Goal: Information Seeking & Learning: Check status

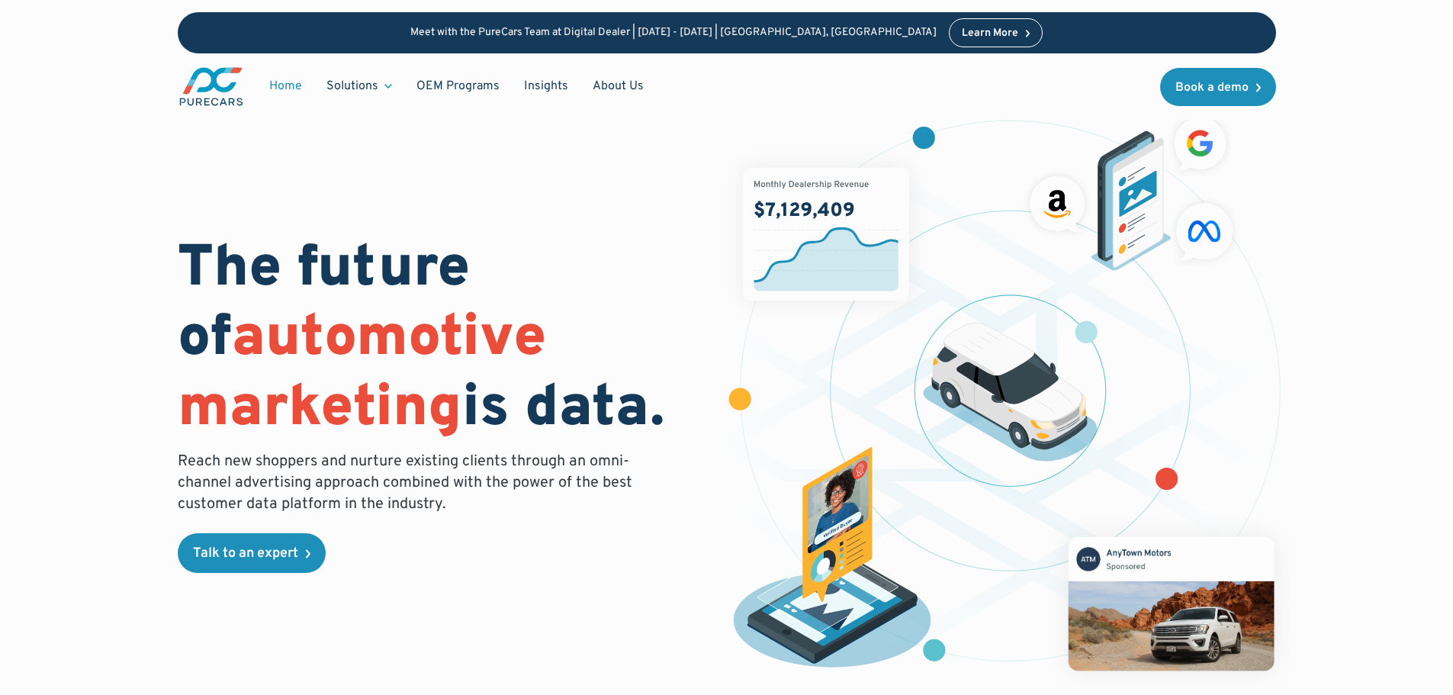
click at [1365, 331] on div "The future of automotive marketing is data. Reach new shoppers and nurture exis…" at bounding box center [726, 380] width 1308 height 760
click at [1296, 124] on figure at bounding box center [1011, 404] width 584 height 589
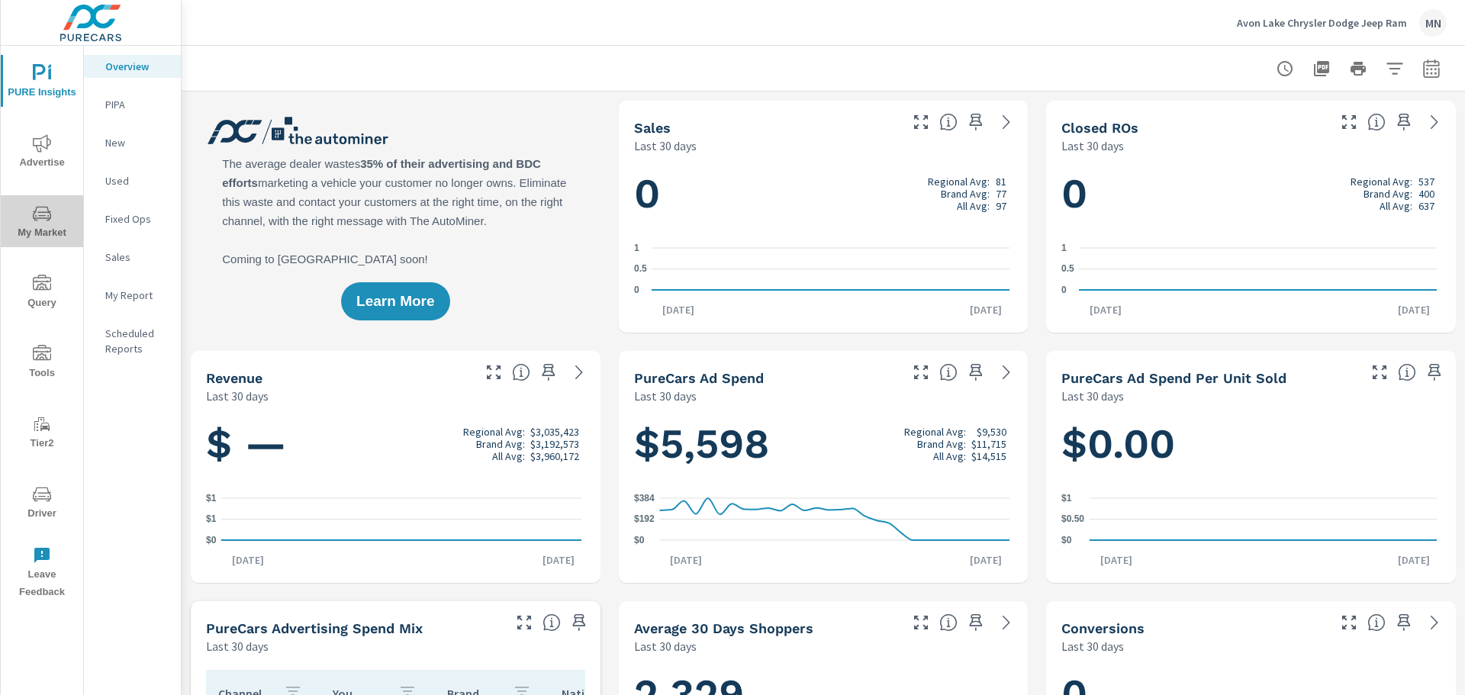
click at [44, 215] on icon "nav menu" at bounding box center [42, 215] width 8 height 1
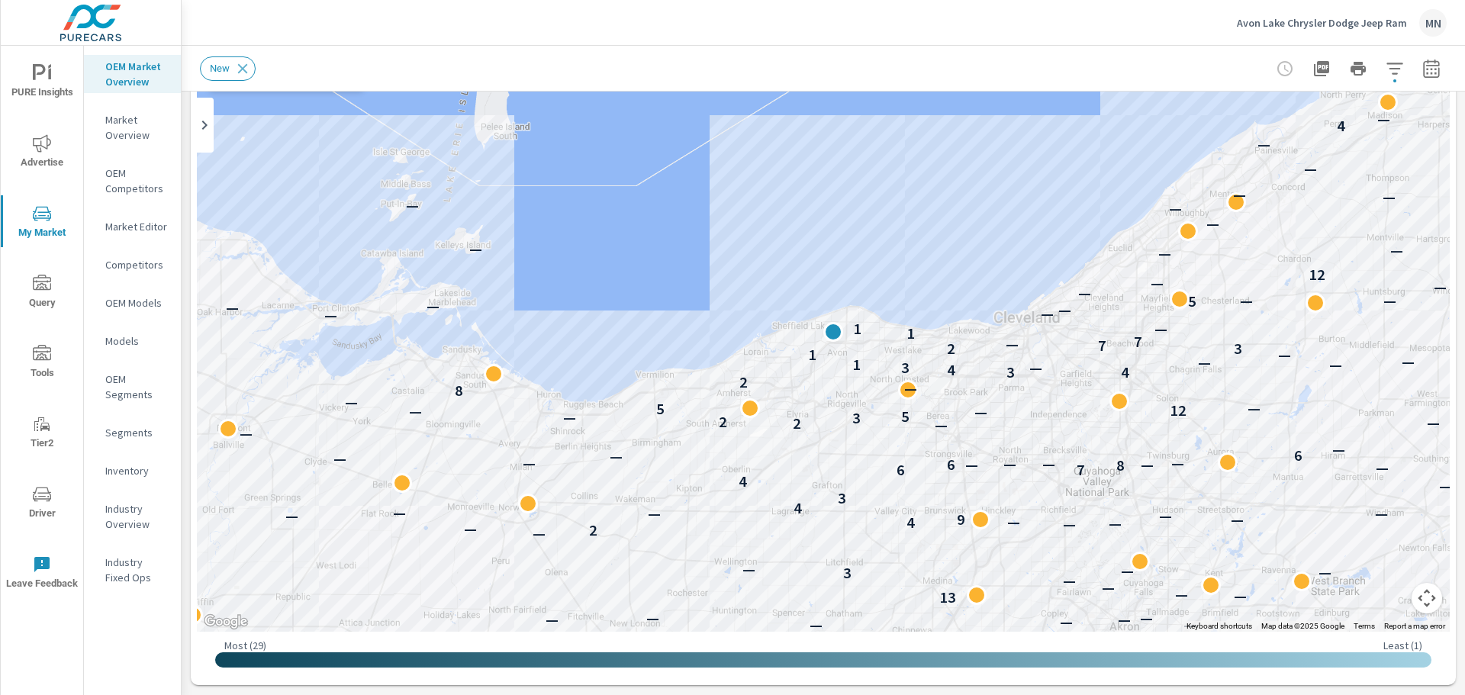
scroll to position [150, 0]
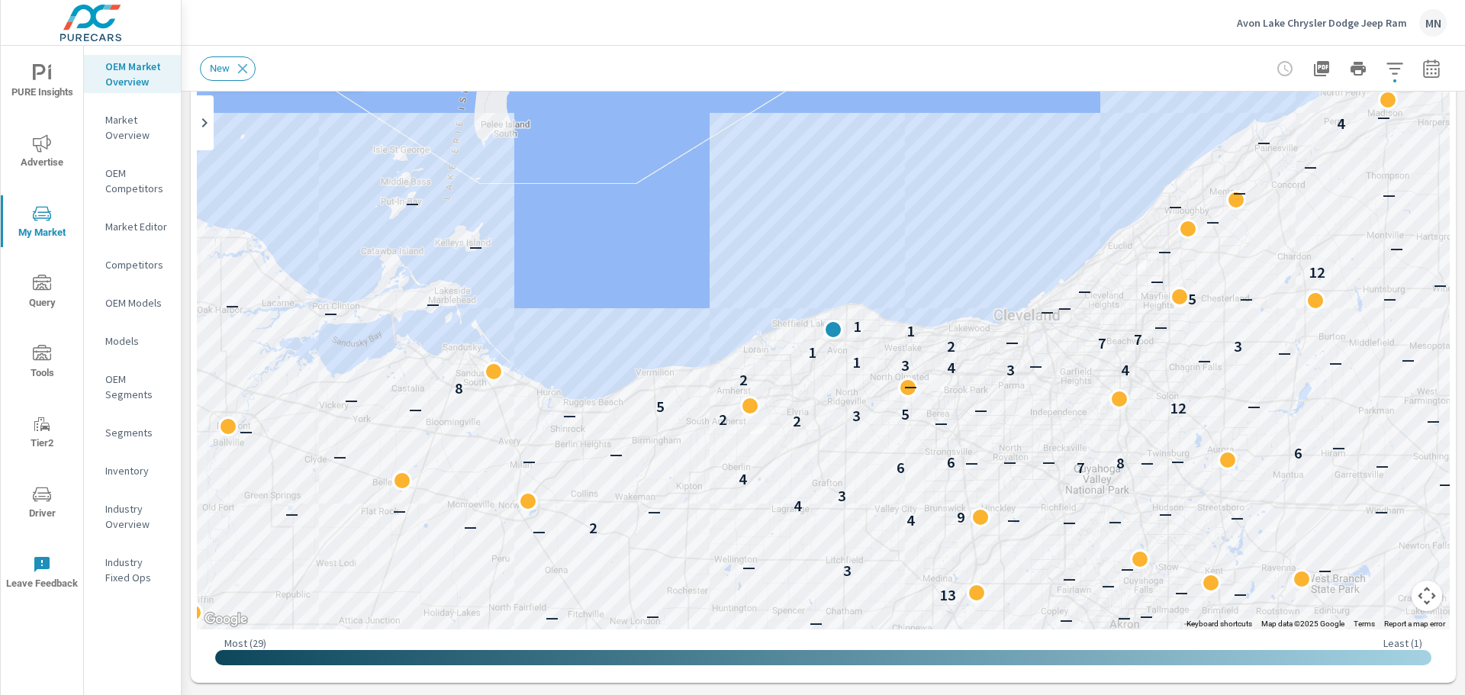
click at [839, 120] on div "— — — — — — — — — — — — — — — — — — 8 — — — — — — — — — — 11 — — — — — — — — — …" at bounding box center [823, 319] width 1253 height 619
click at [889, 252] on div "— — — — — — — — — — — — — — — — — — 8 — — — — — — — — — — 11 — — — — — — — — — …" at bounding box center [823, 319] width 1253 height 619
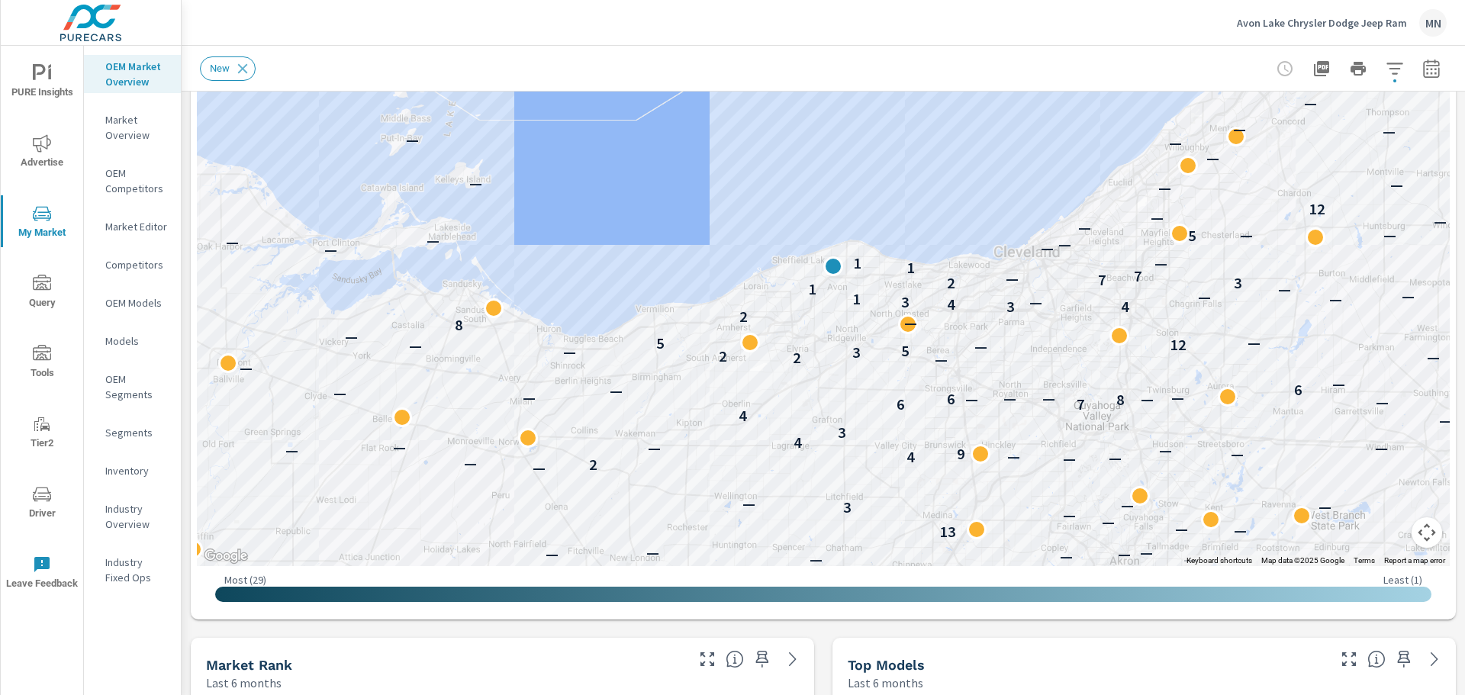
scroll to position [226, 0]
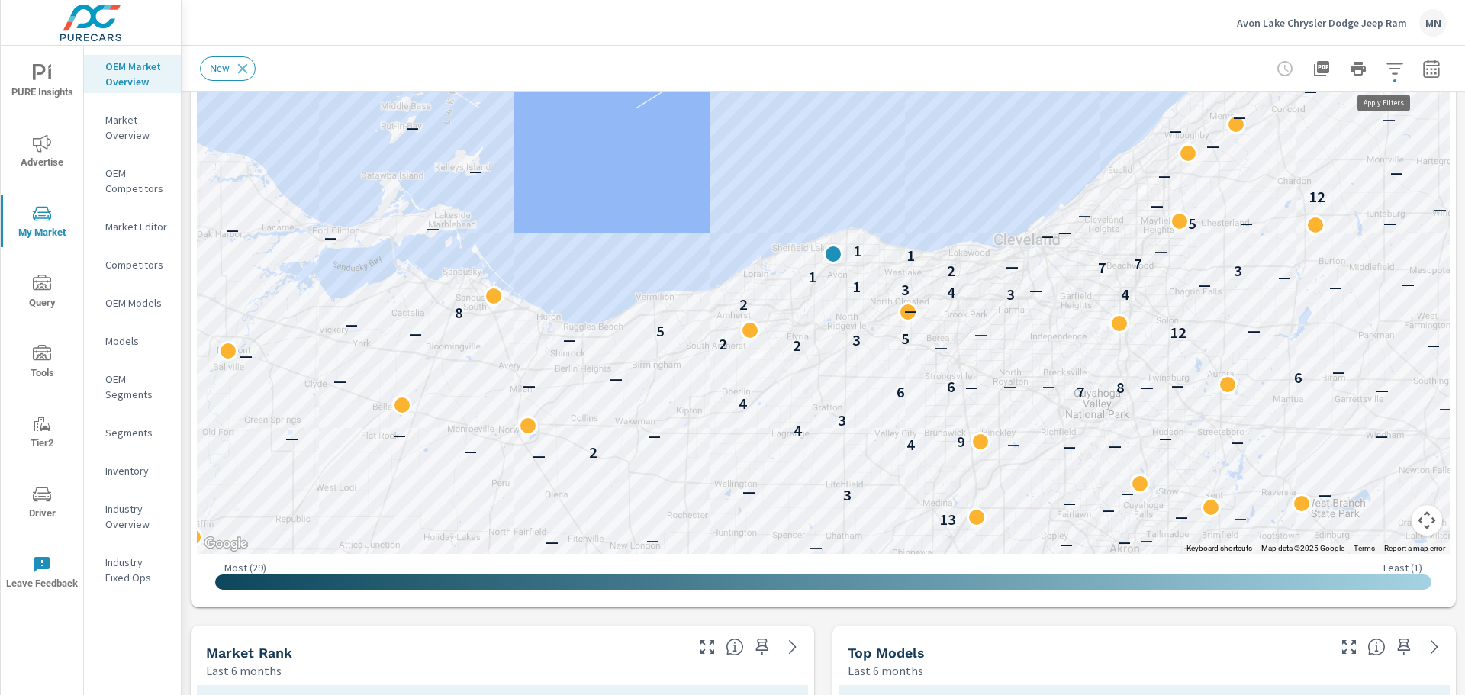
click at [1387, 70] on icon "button" at bounding box center [1394, 68] width 18 height 18
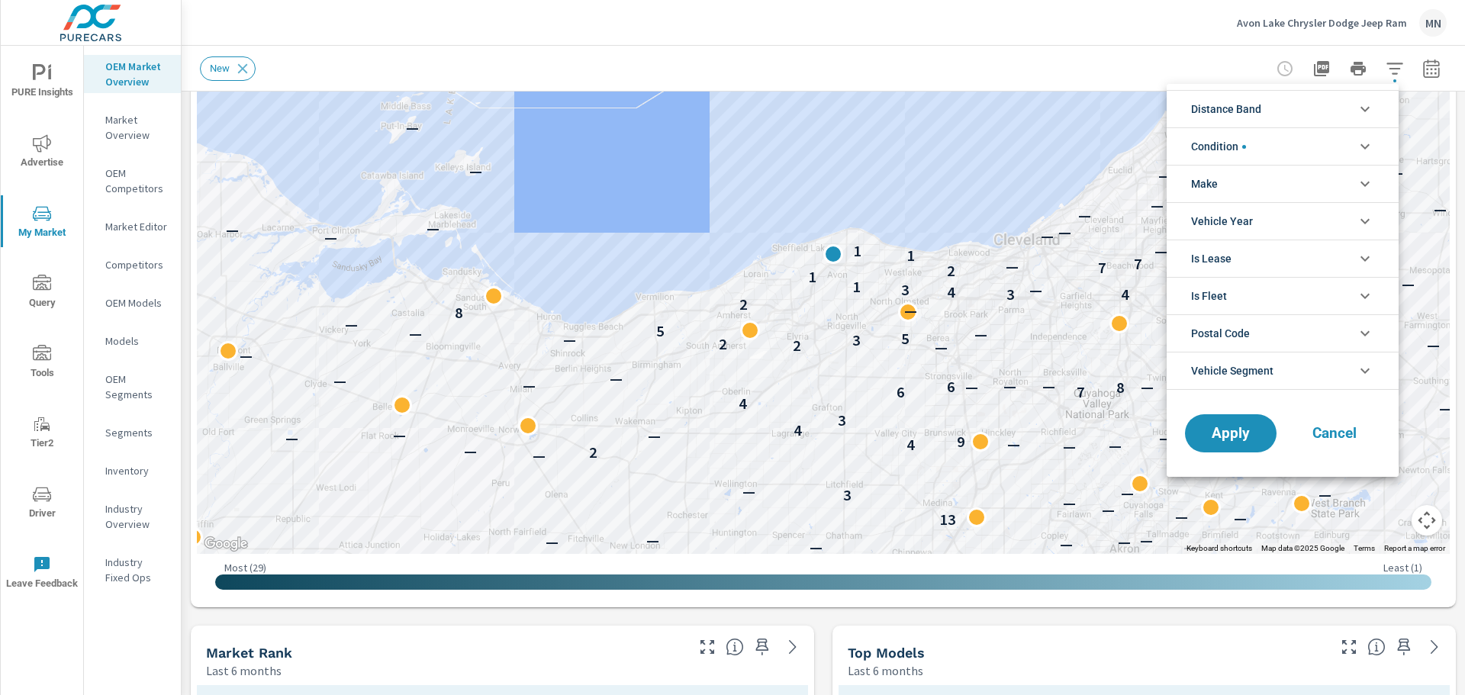
click at [1416, 71] on div at bounding box center [732, 347] width 1465 height 695
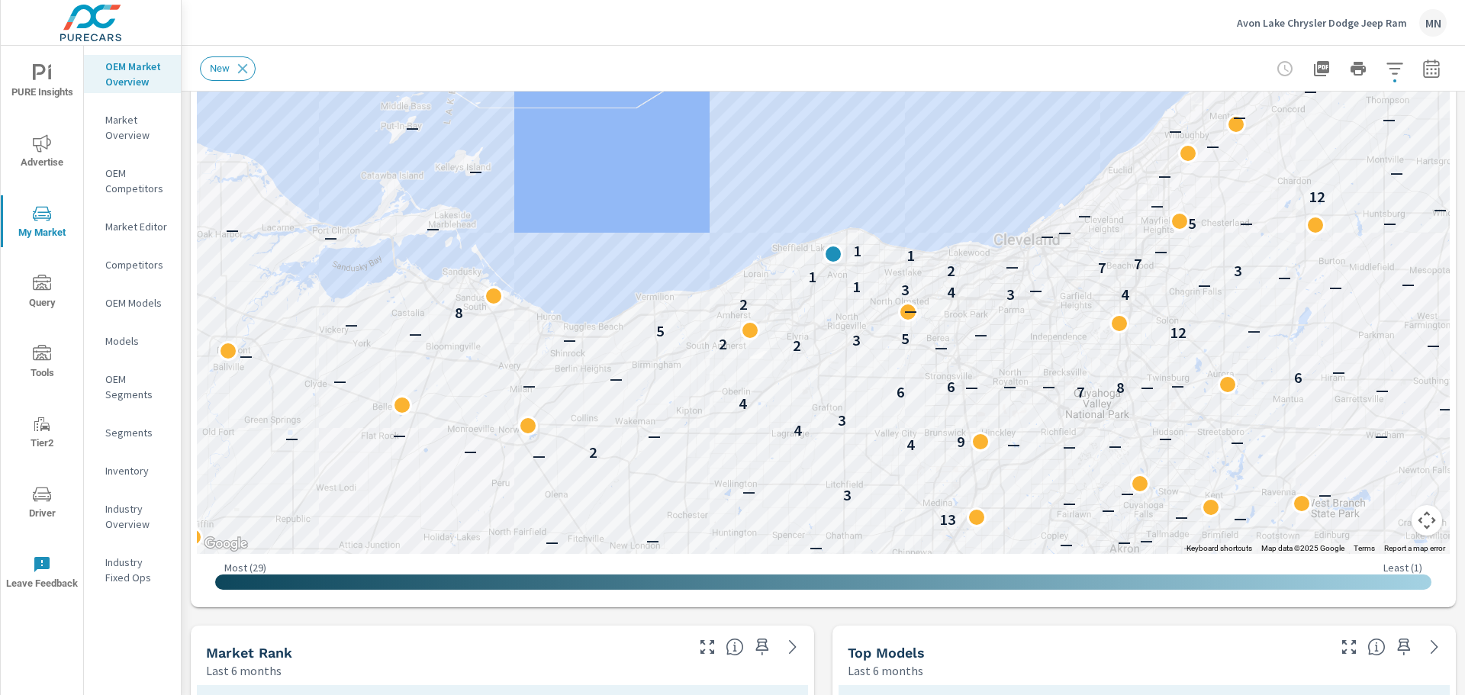
click at [1422, 71] on icon "button" at bounding box center [1431, 68] width 18 height 18
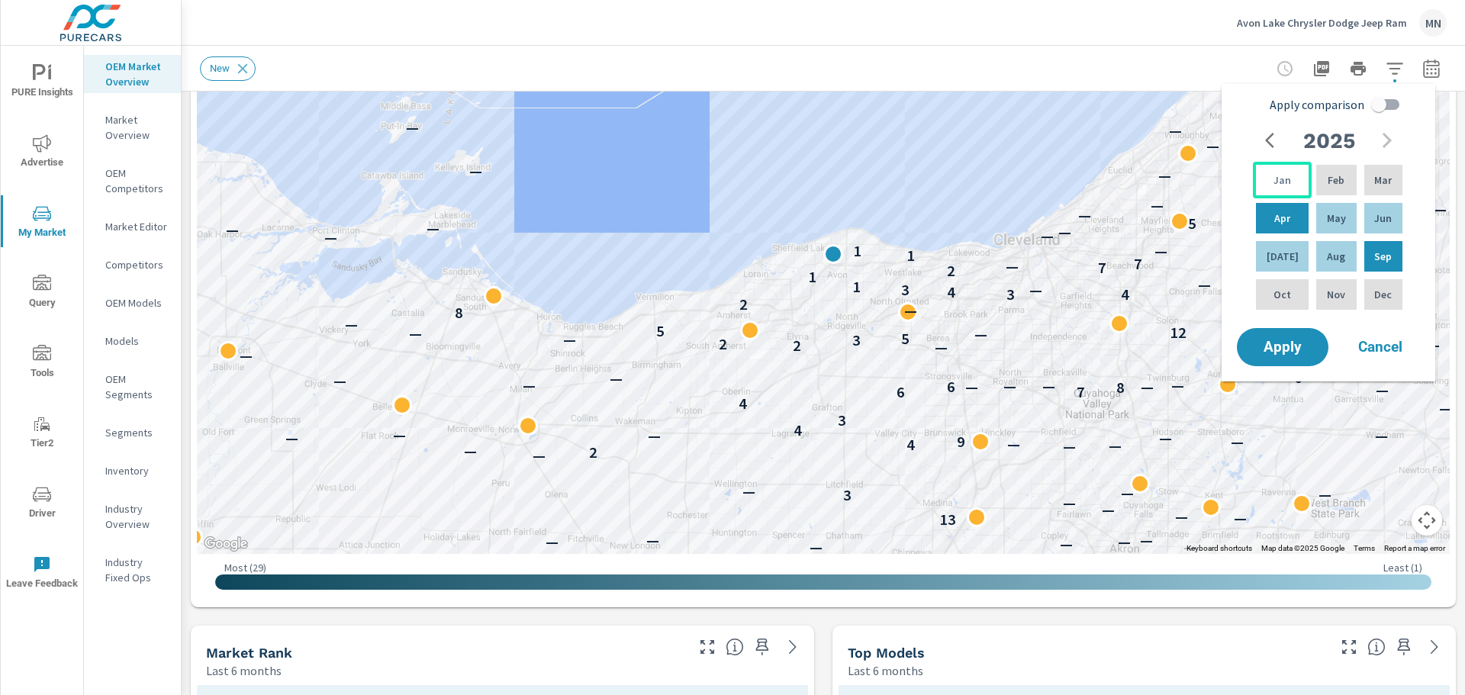
click at [1273, 179] on p "Jan" at bounding box center [1282, 179] width 18 height 15
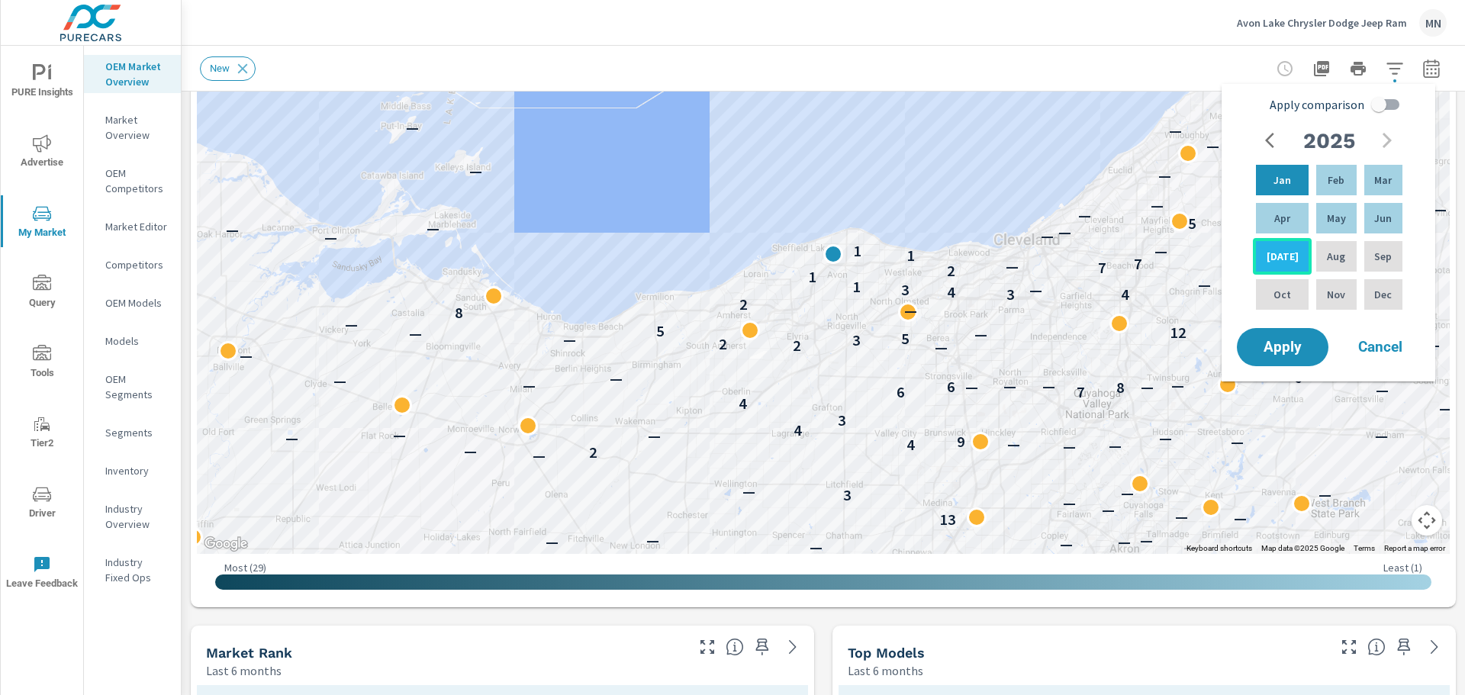
click at [1284, 250] on p "Jul" at bounding box center [1282, 256] width 32 height 15
click at [1313, 183] on div "Feb" at bounding box center [1336, 180] width 46 height 37
click at [1272, 257] on p "Jul" at bounding box center [1282, 256] width 32 height 15
click at [1282, 342] on span "Apply" at bounding box center [1282, 347] width 63 height 14
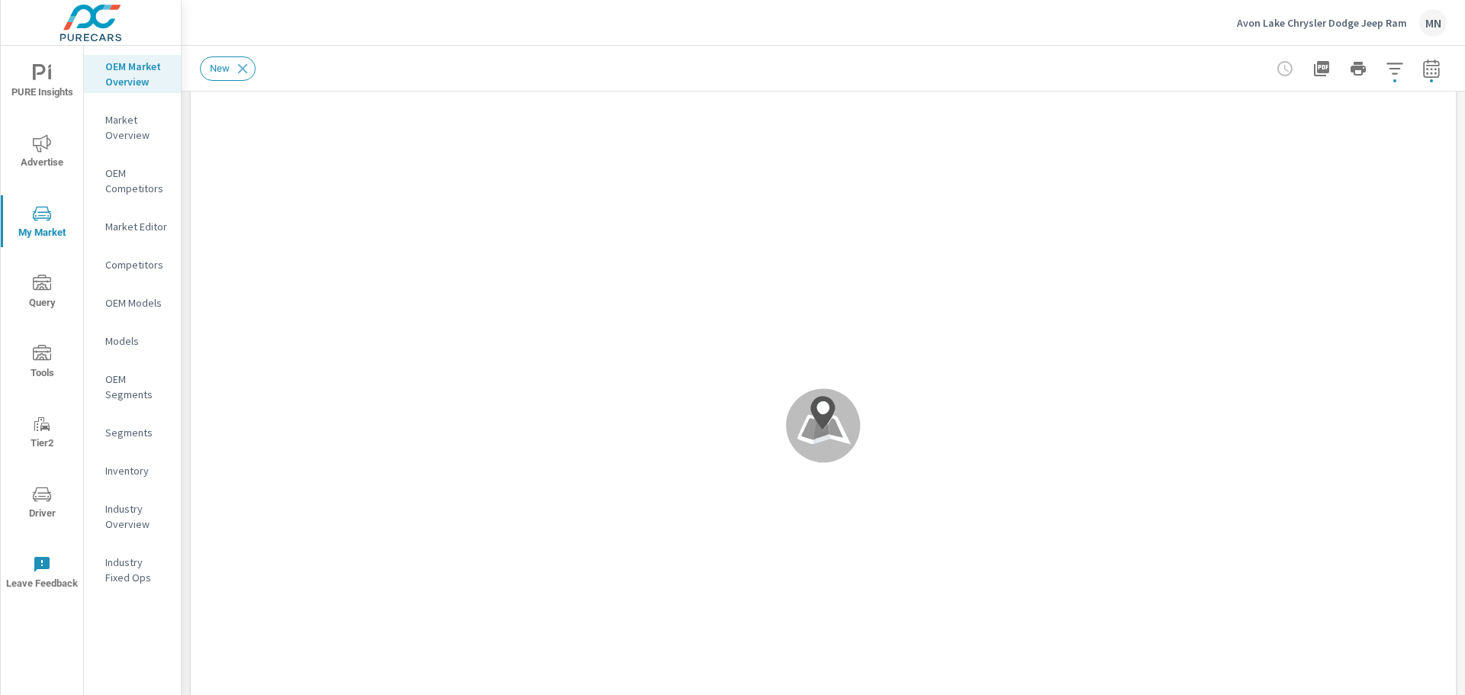
scroll to position [63, 0]
click at [1387, 63] on icon "button" at bounding box center [1394, 68] width 16 height 11
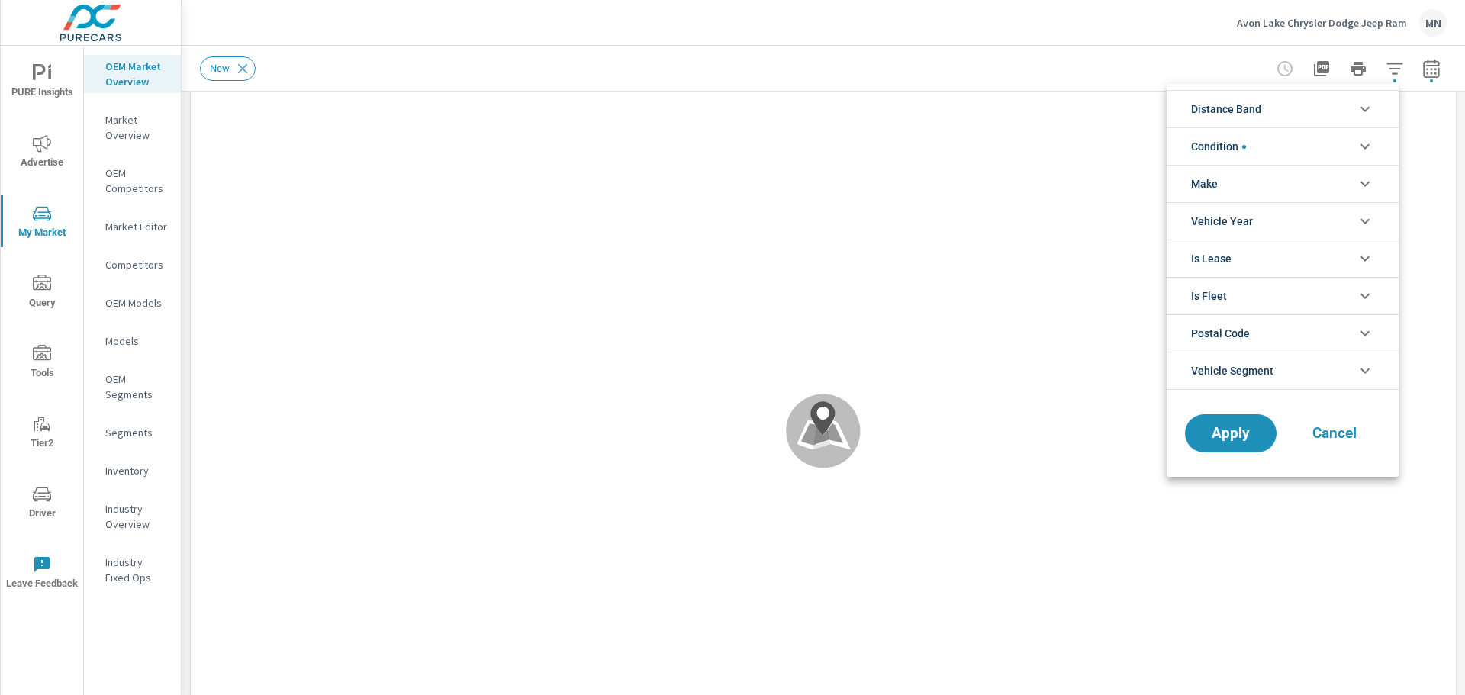
click at [1319, 100] on li "Distance Band" at bounding box center [1282, 108] width 232 height 37
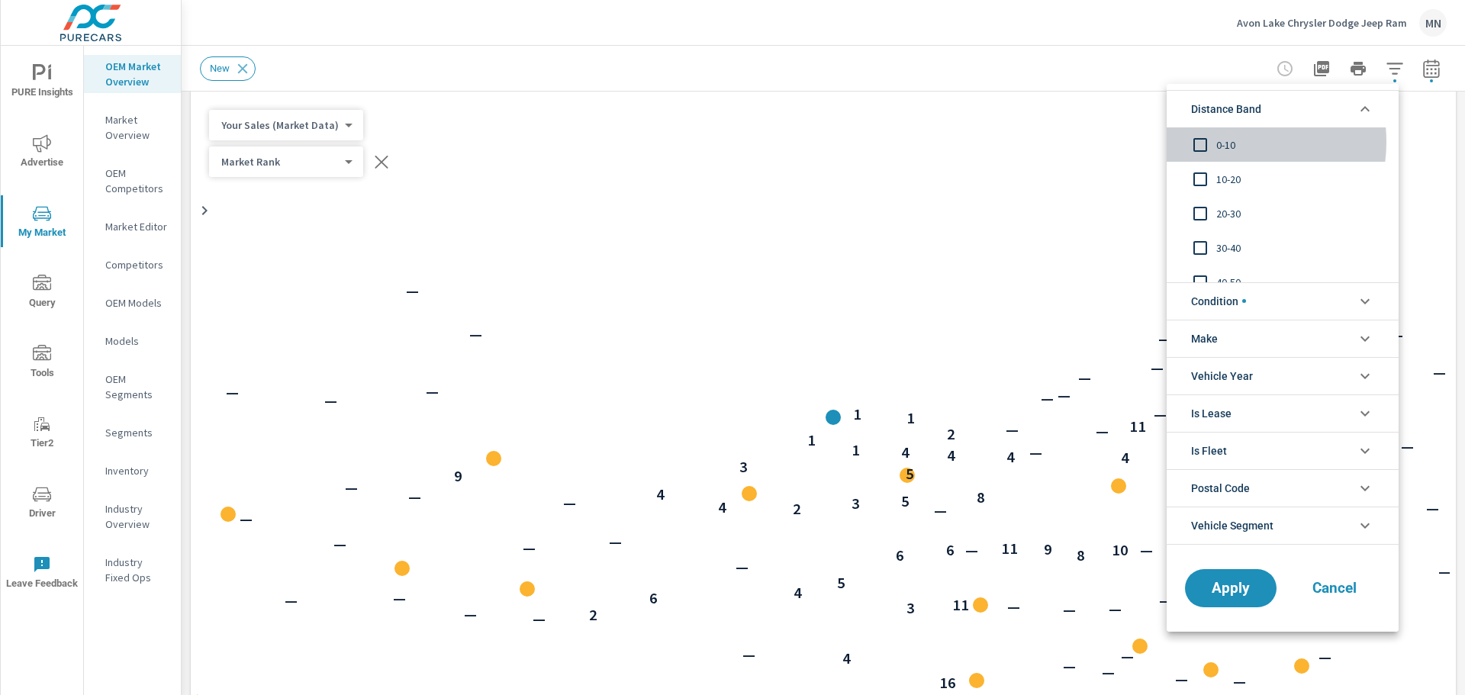
click at [1227, 142] on span "0-10" at bounding box center [1299, 145] width 167 height 18
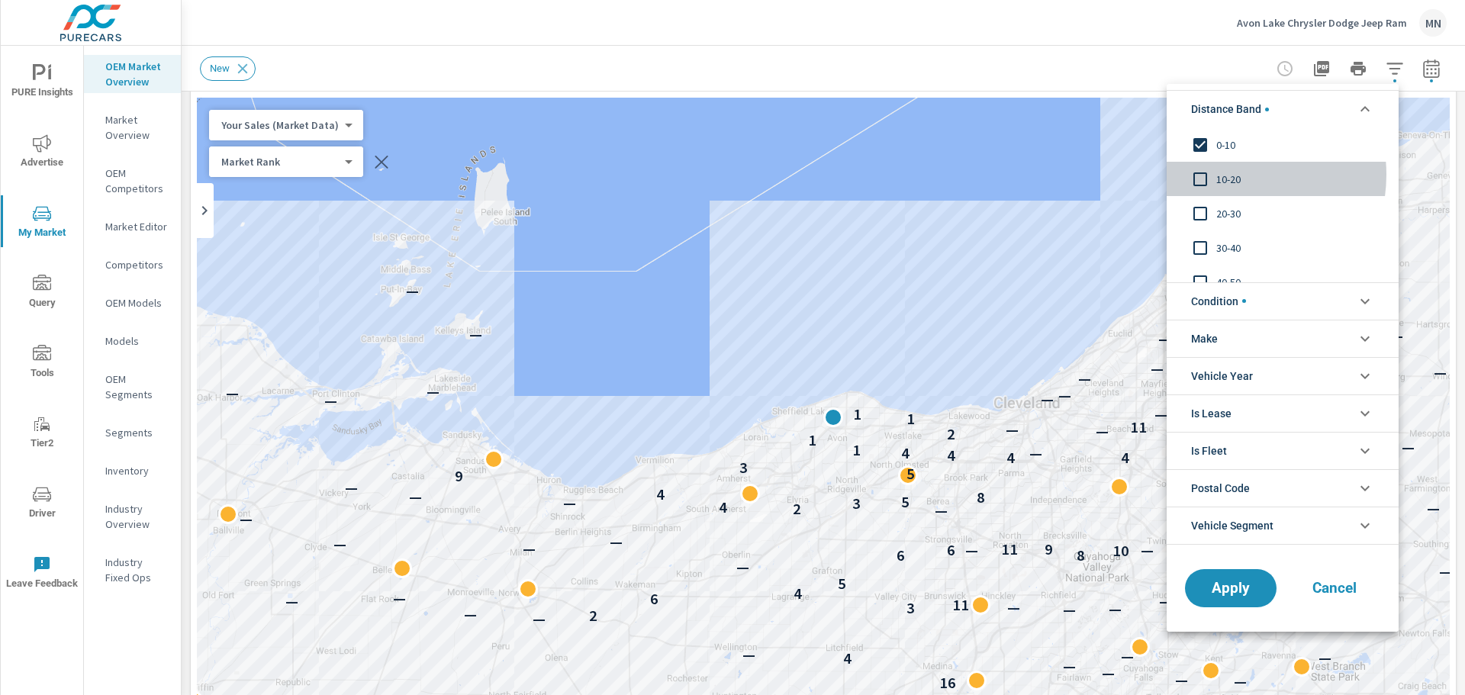
click at [1227, 175] on span "10-20" at bounding box center [1299, 179] width 167 height 18
click at [1221, 207] on span "20-30" at bounding box center [1299, 213] width 167 height 18
click at [1235, 586] on span "Apply" at bounding box center [1230, 587] width 63 height 14
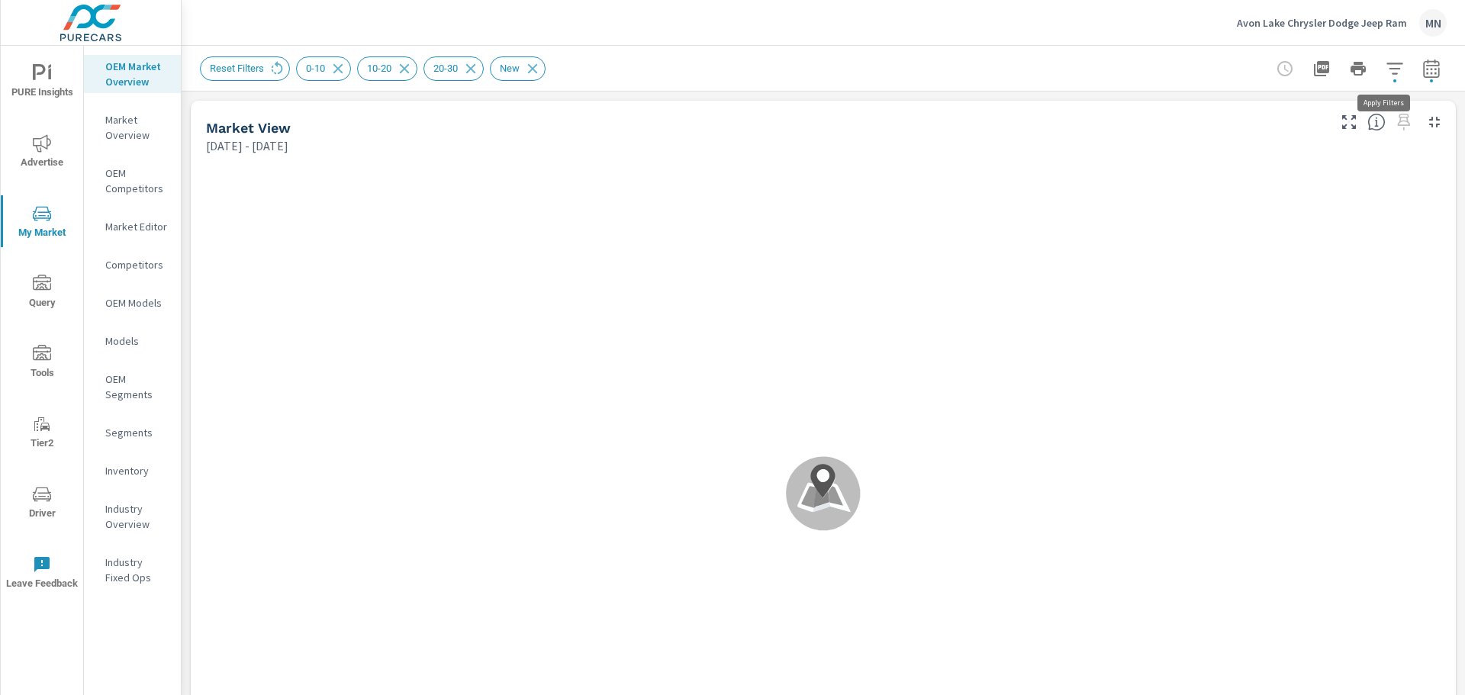
click at [1385, 69] on icon "button" at bounding box center [1394, 68] width 18 height 18
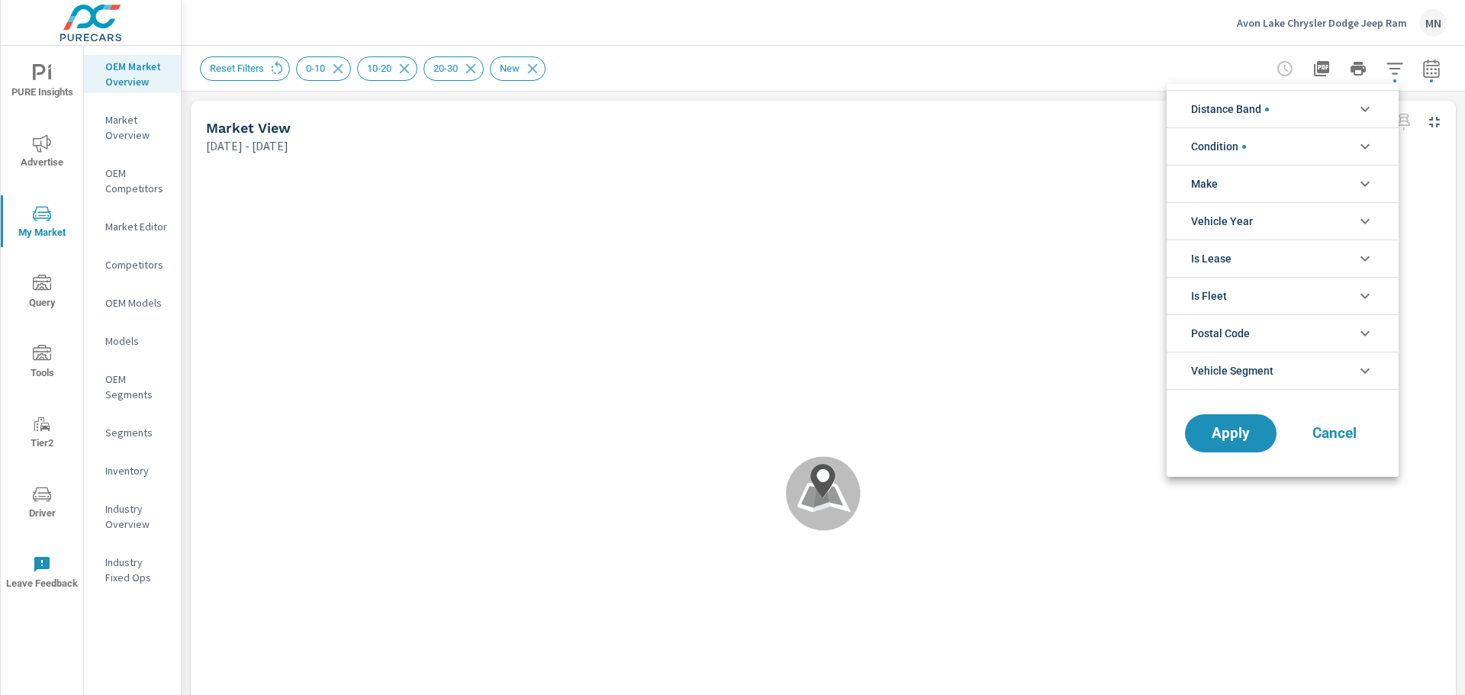
drag, startPoint x: 1410, startPoint y: 68, endPoint x: 1418, endPoint y: 69, distance: 7.8
click at [1418, 69] on div at bounding box center [732, 347] width 1465 height 695
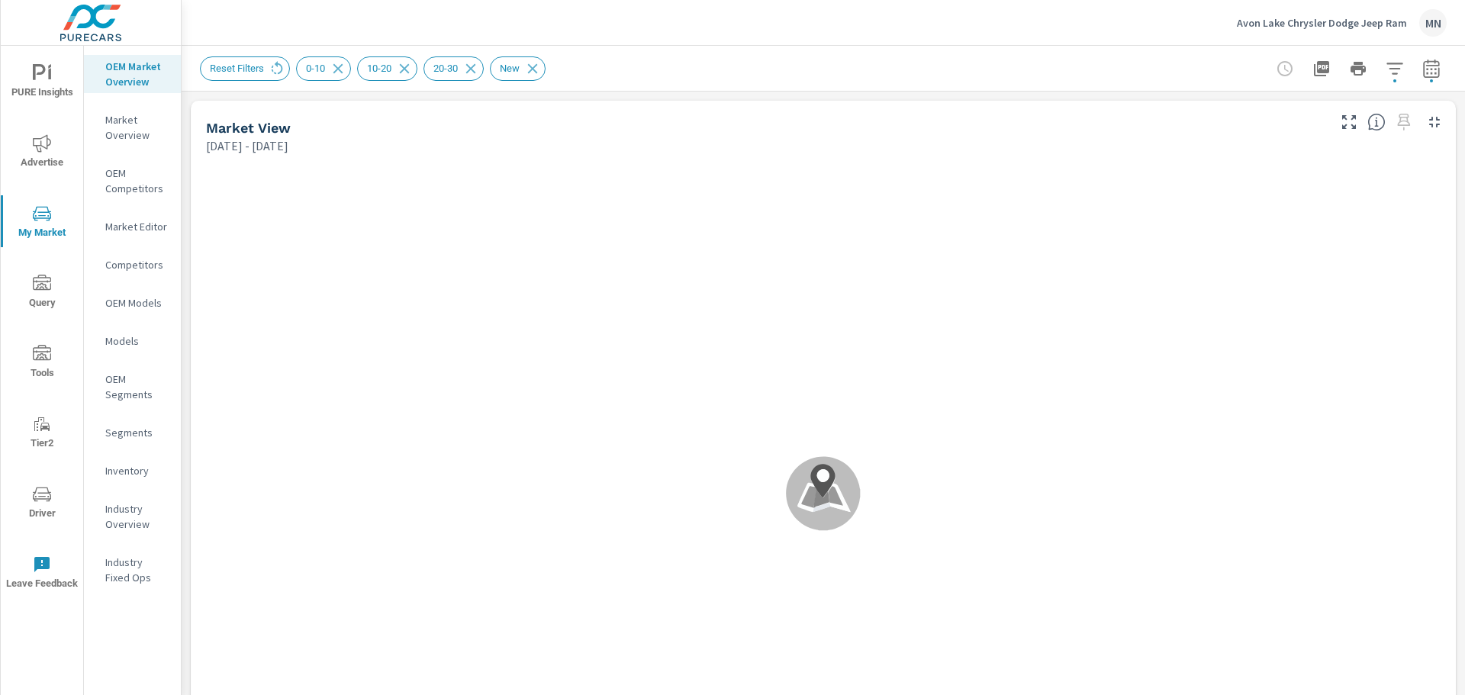
click at [1418, 69] on div "Distance Band 0-10 10-20 20-30 30-40 40-50 50-60 Condition New Used Make Jeep R…" at bounding box center [732, 347] width 1465 height 695
click at [1422, 71] on icon "button" at bounding box center [1431, 68] width 18 height 18
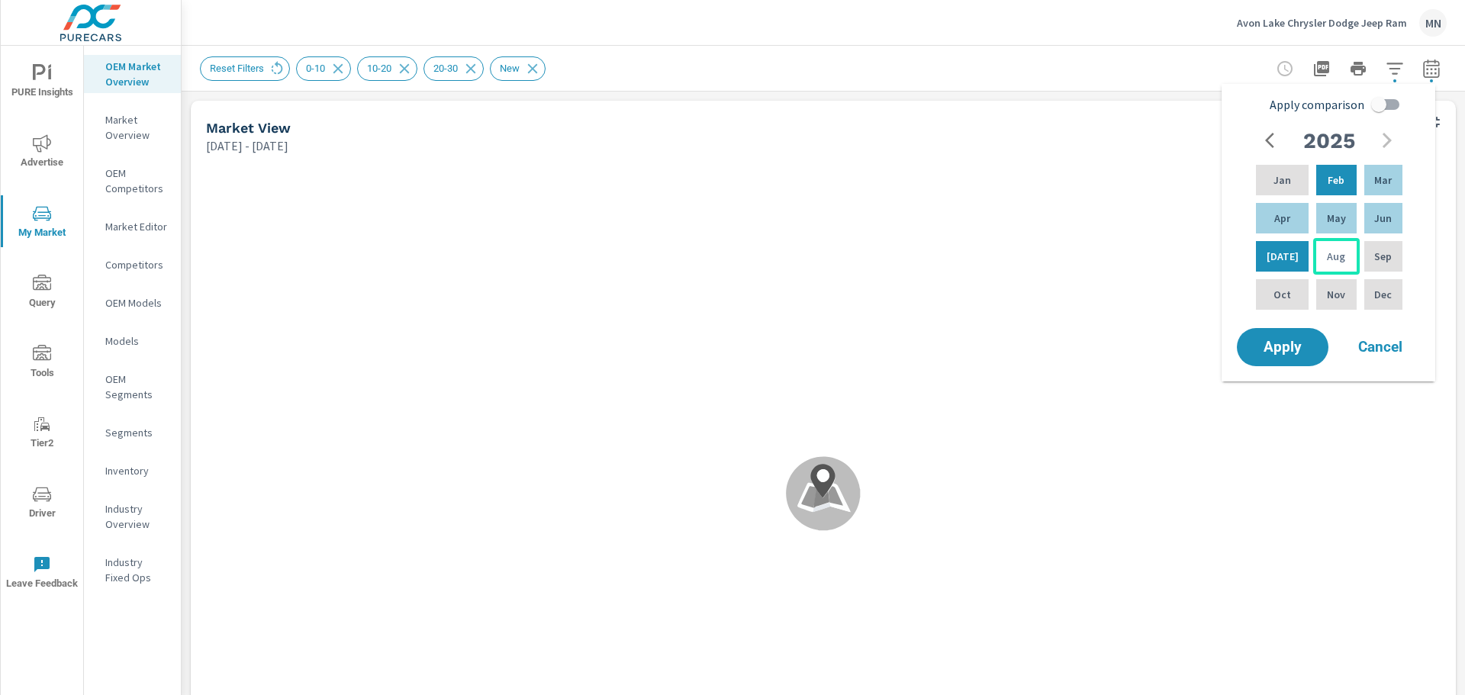
click at [1344, 261] on div "Aug" at bounding box center [1336, 256] width 46 height 37
click at [1327, 178] on p "Feb" at bounding box center [1335, 179] width 17 height 15
click at [1282, 351] on span "Apply" at bounding box center [1282, 347] width 63 height 14
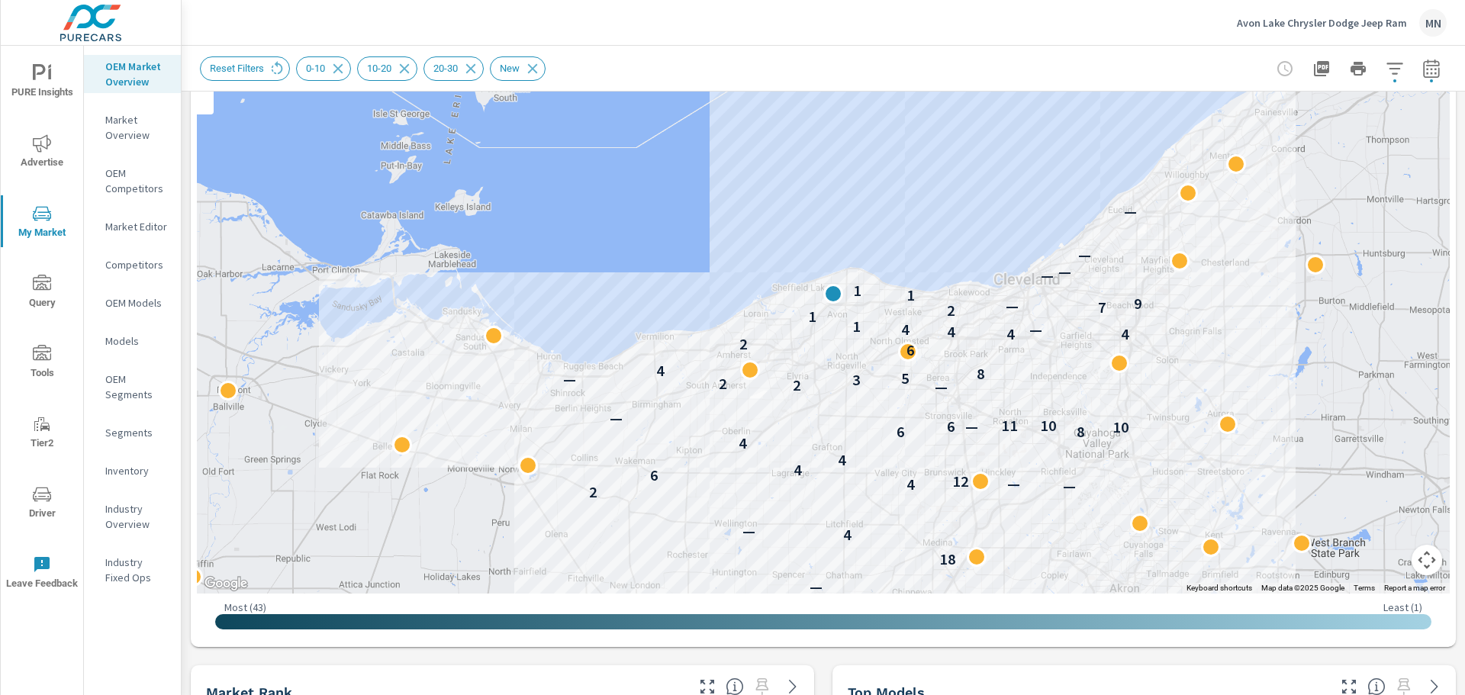
scroll to position [188, 0]
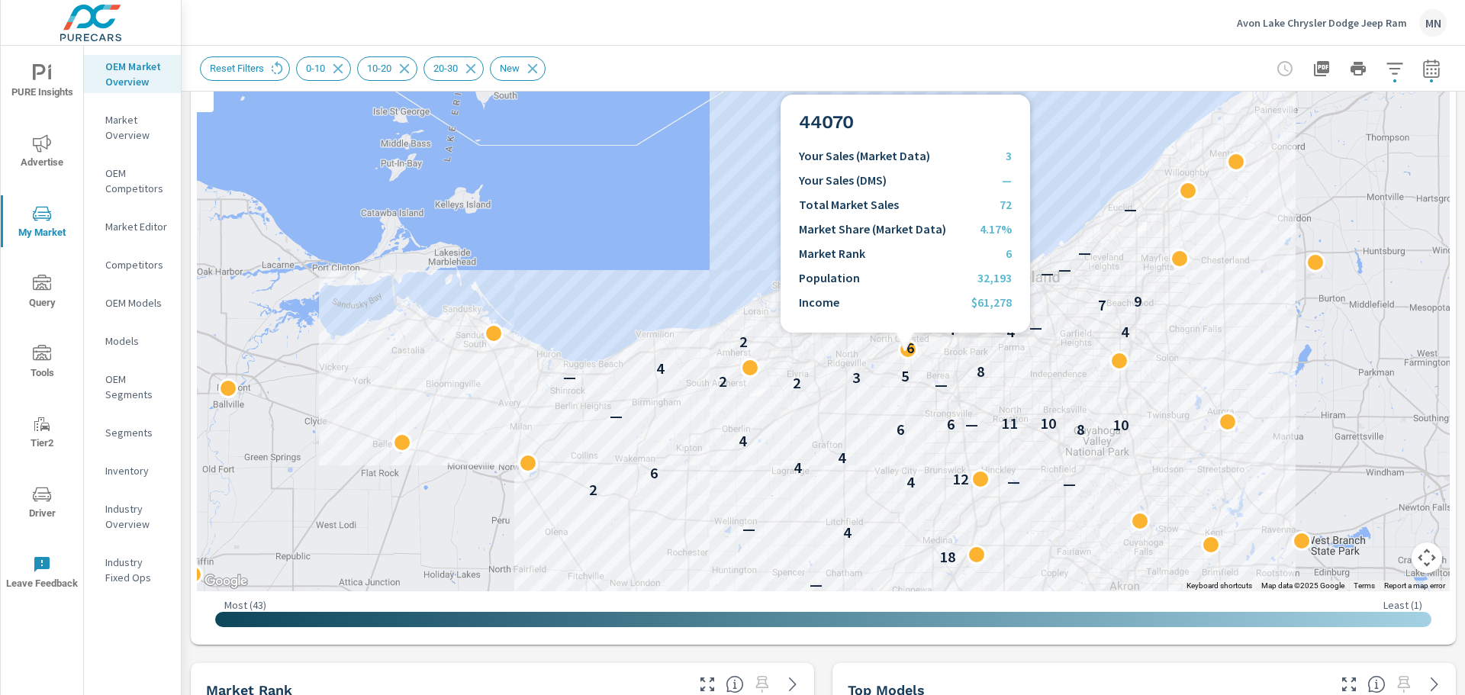
click at [906, 351] on p "6" at bounding box center [910, 348] width 8 height 18
click at [906, 347] on p "6" at bounding box center [910, 348] width 8 height 18
click at [906, 350] on p "6" at bounding box center [910, 348] width 8 height 18
click at [906, 349] on p "6" at bounding box center [910, 348] width 8 height 18
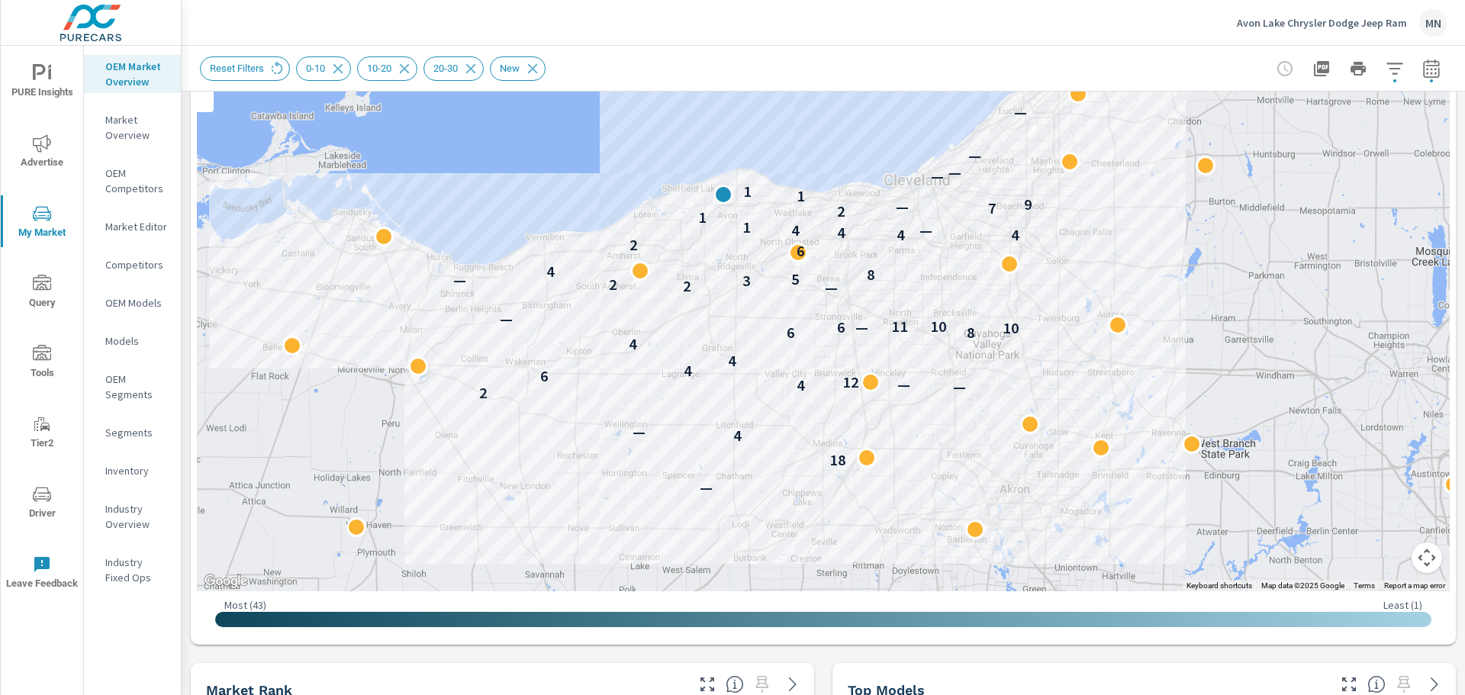
drag, startPoint x: 639, startPoint y: 130, endPoint x: 800, endPoint y: 135, distance: 161.0
click at [800, 135] on div "— 18 4 — 2 — 4 — 12 6 4 4 4 6 8 10 6 — 10 11 — — 2 2 3 — 5 8 4 6 2 4 4 4 4 — 1 …" at bounding box center [823, 281] width 1253 height 619
click at [50, 155] on span "Advertise" at bounding box center [41, 152] width 73 height 37
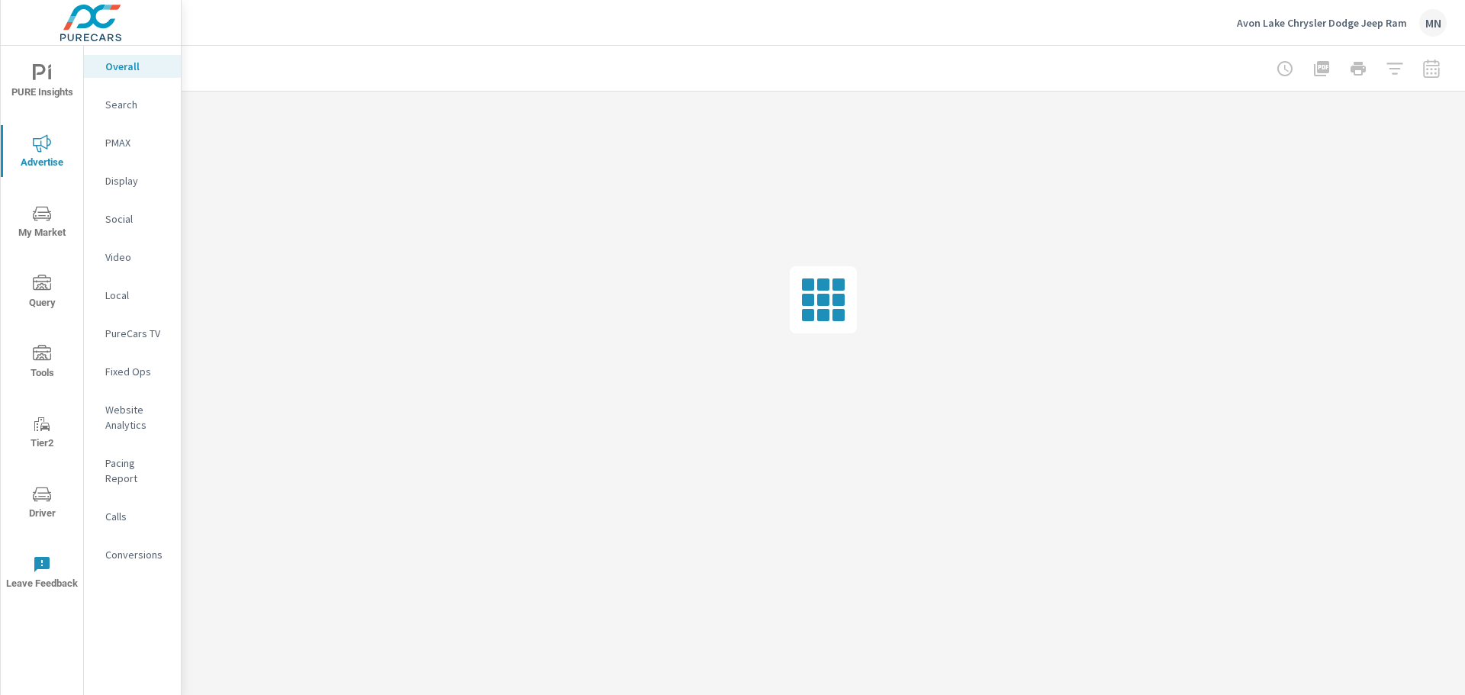
click at [114, 323] on div "PureCars TV" at bounding box center [132, 333] width 97 height 23
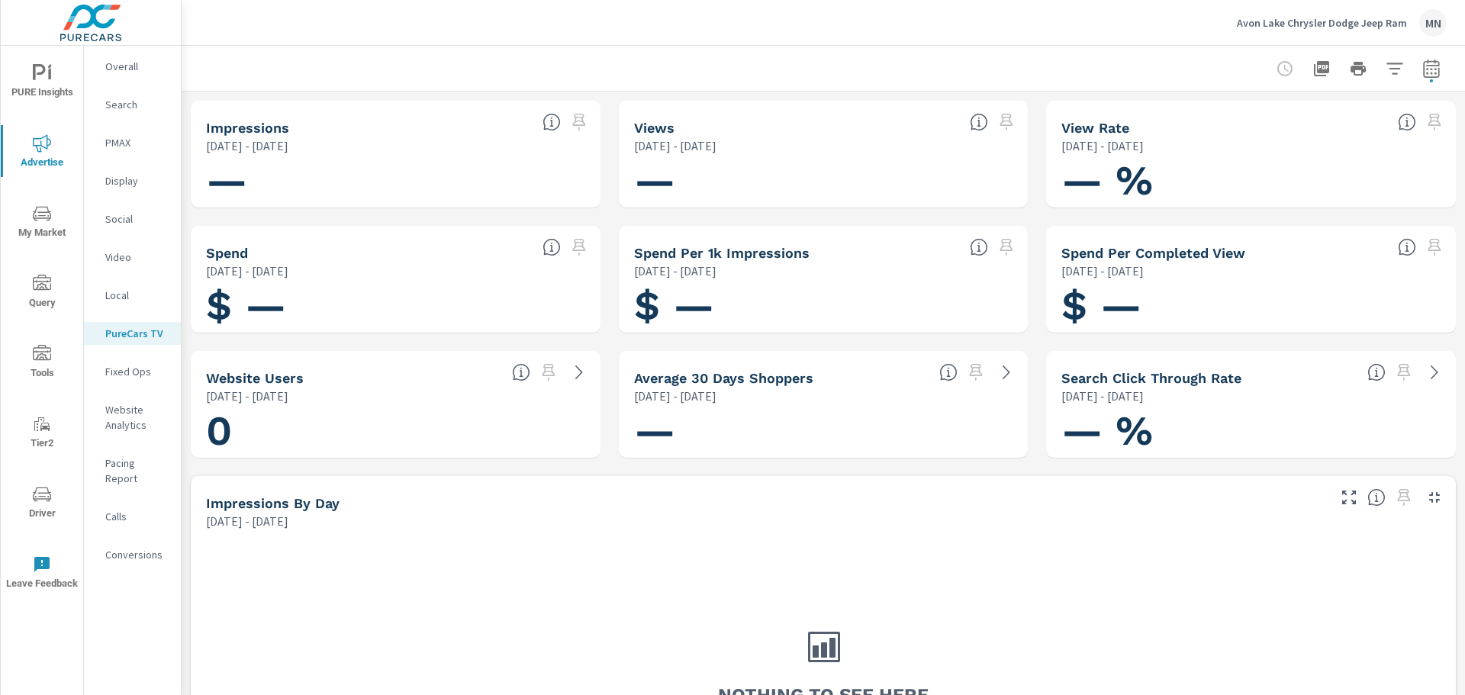
click at [129, 63] on p "Overall" at bounding box center [136, 66] width 63 height 15
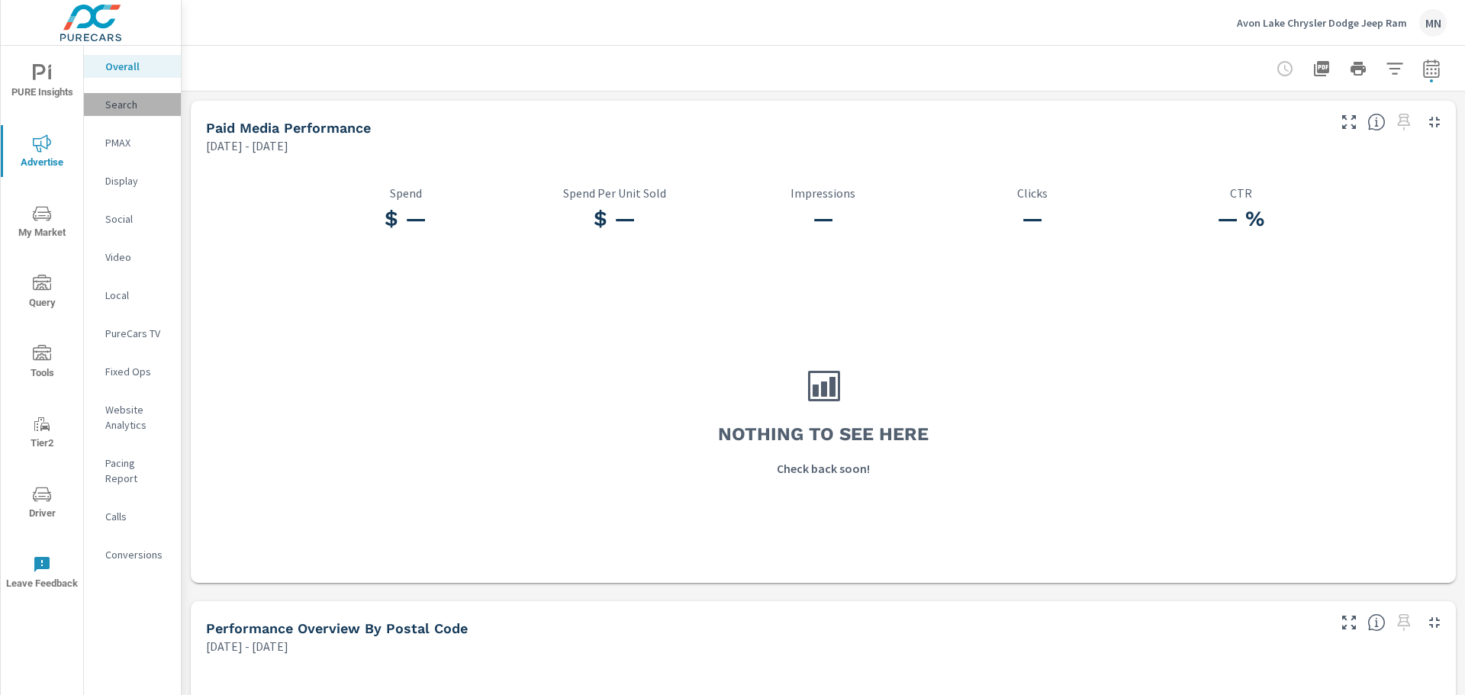
click at [123, 100] on p "Search" at bounding box center [136, 104] width 63 height 15
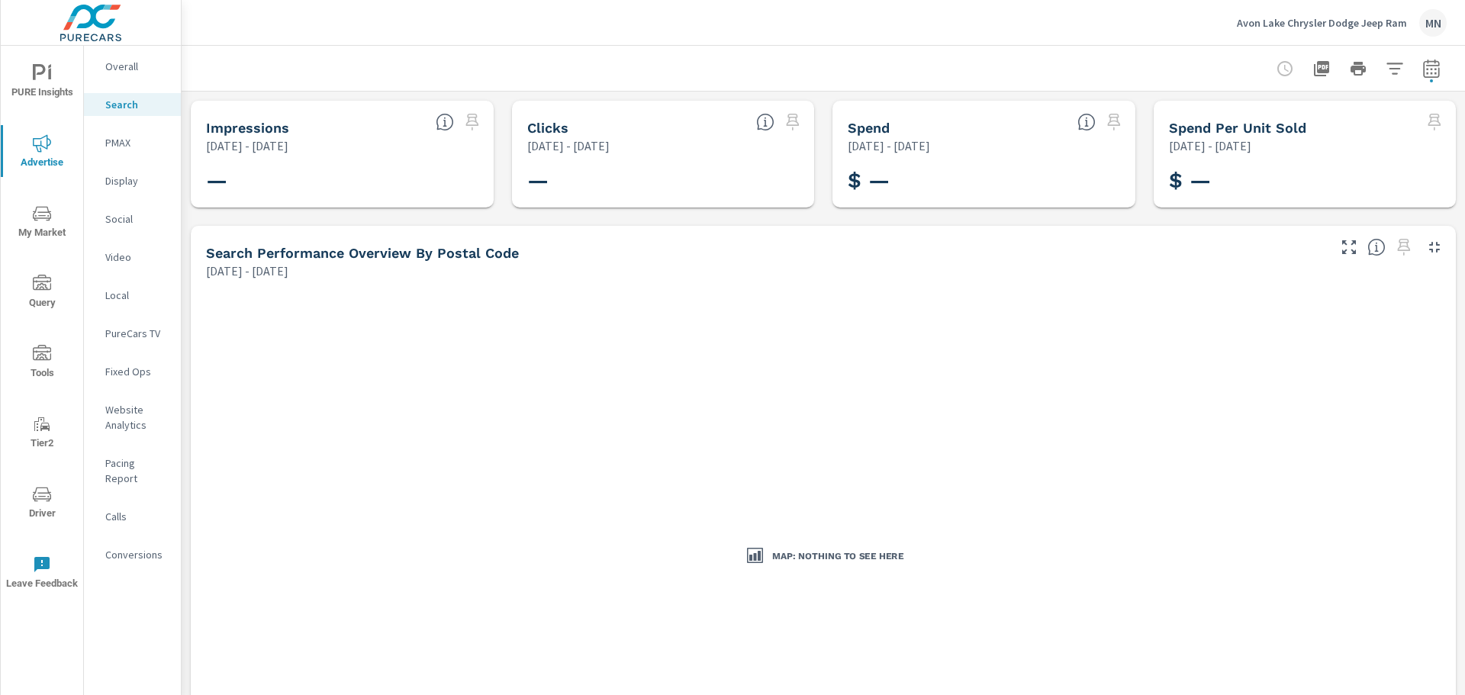
click at [131, 68] on p "Overall" at bounding box center [136, 66] width 63 height 15
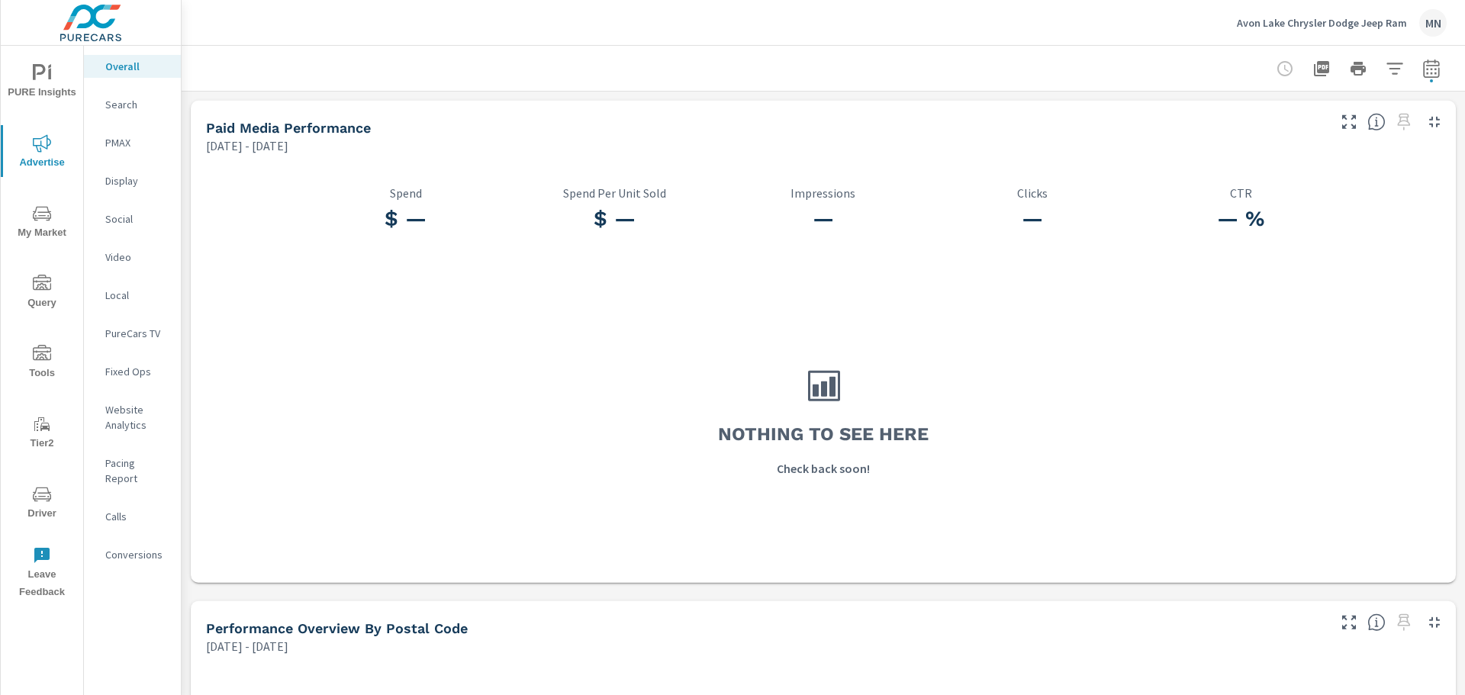
click at [1364, 17] on p "Avon Lake Chrysler Dodge Jeep Ram" at bounding box center [1322, 23] width 170 height 14
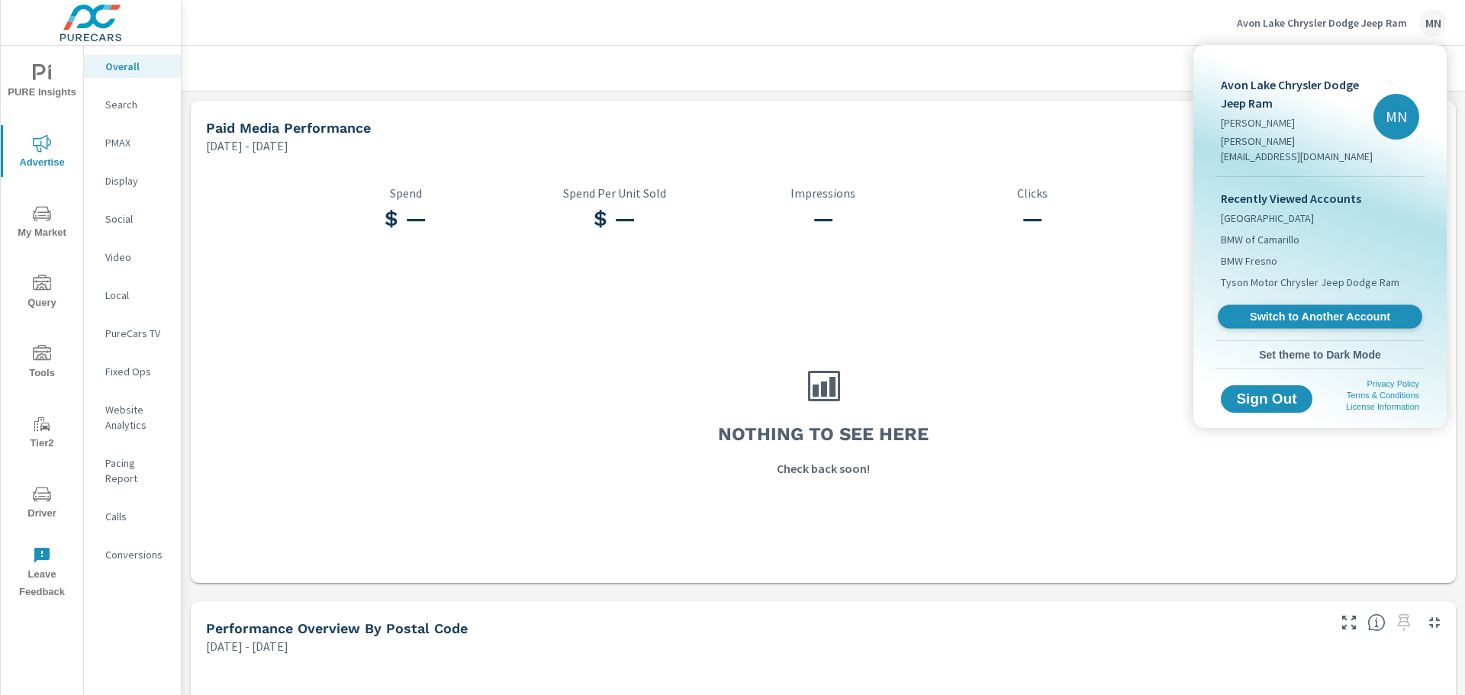
click at [1308, 309] on link "Switch to Another Account" at bounding box center [1319, 317] width 204 height 24
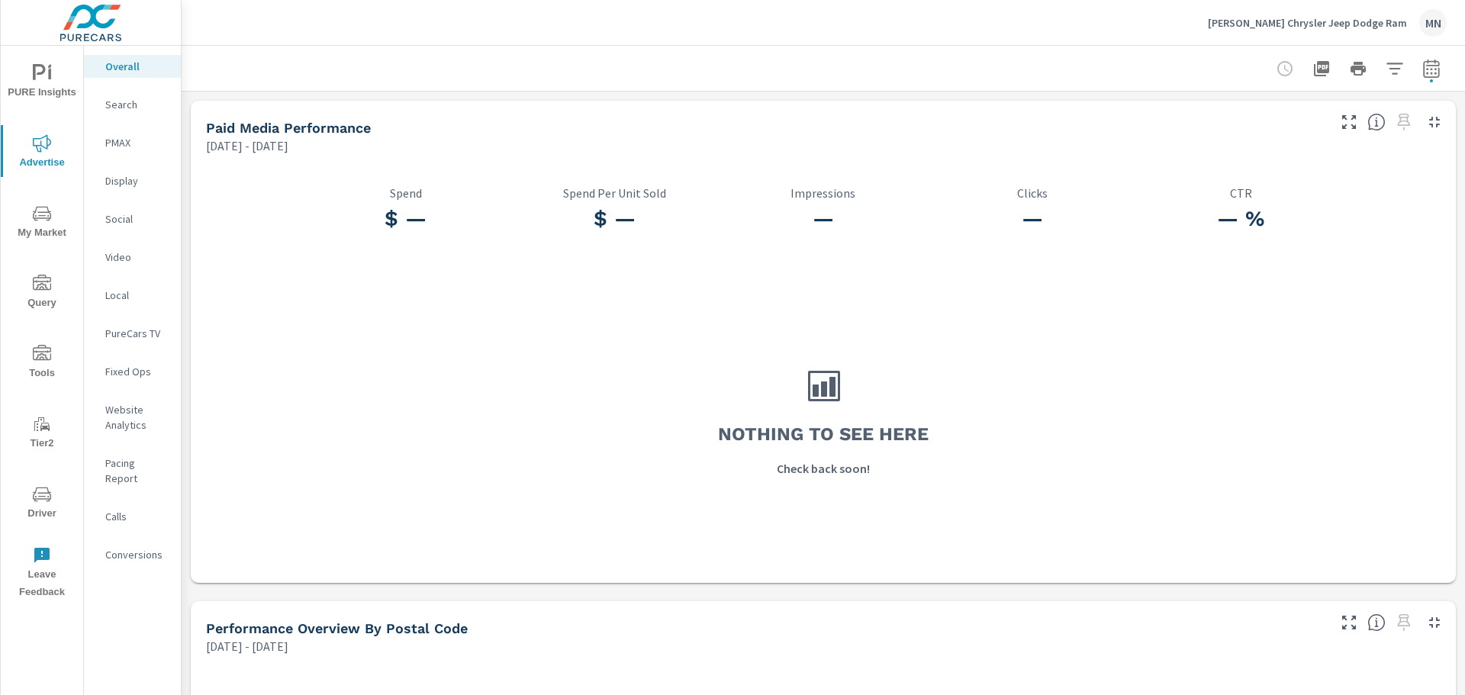
click at [133, 333] on p "PureCars TV" at bounding box center [136, 333] width 63 height 15
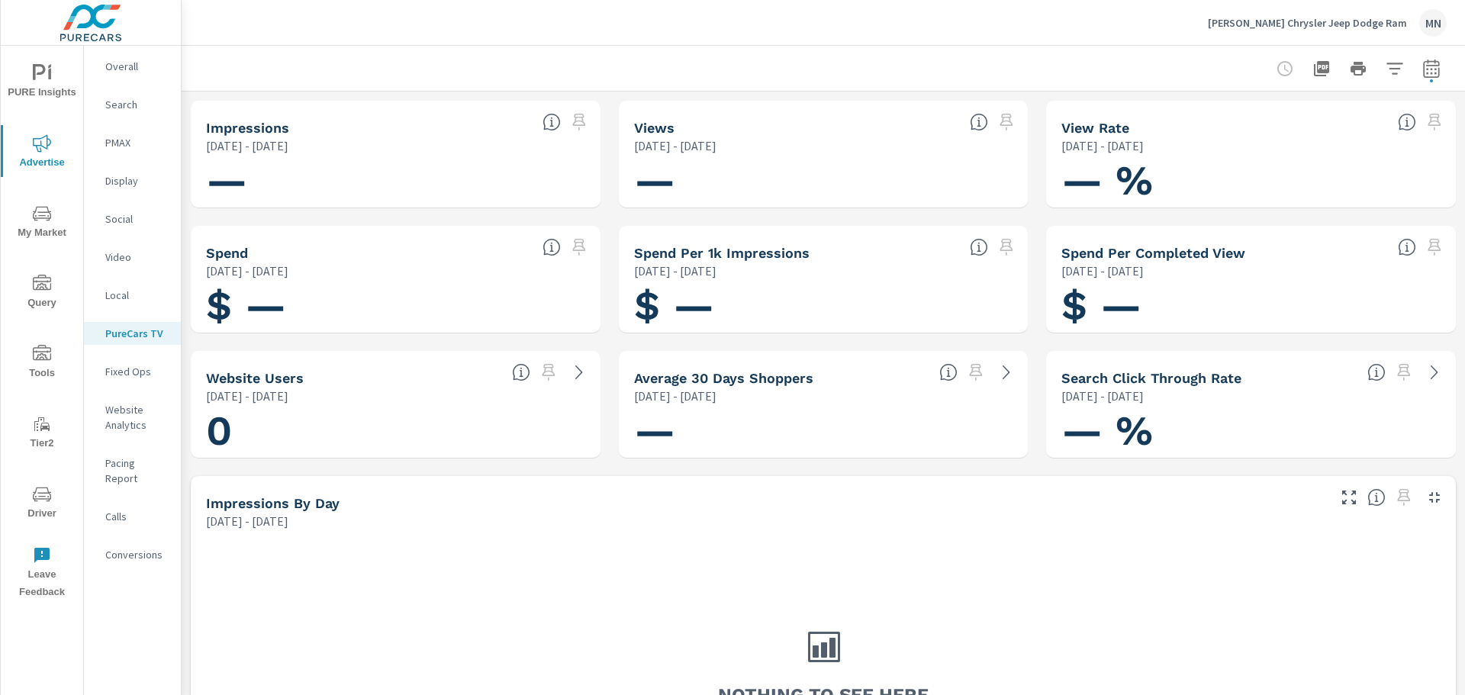
click at [127, 66] on p "Overall" at bounding box center [136, 66] width 63 height 15
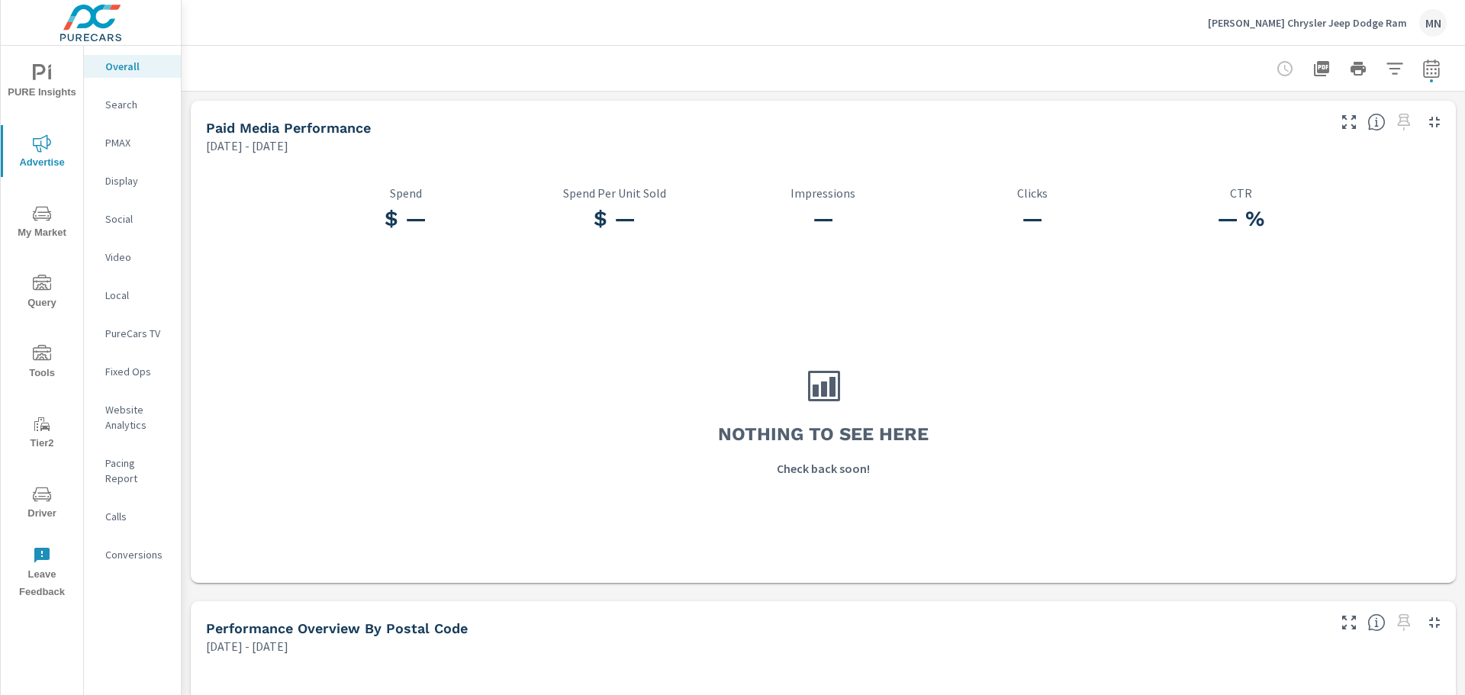
click at [1426, 72] on icon "button" at bounding box center [1431, 71] width 10 height 6
click at [1287, 152] on div "Custom Yesterday Last week Last 7 days Last 14 days Last 30 days Last 45 days L…" at bounding box center [1297, 132] width 177 height 43
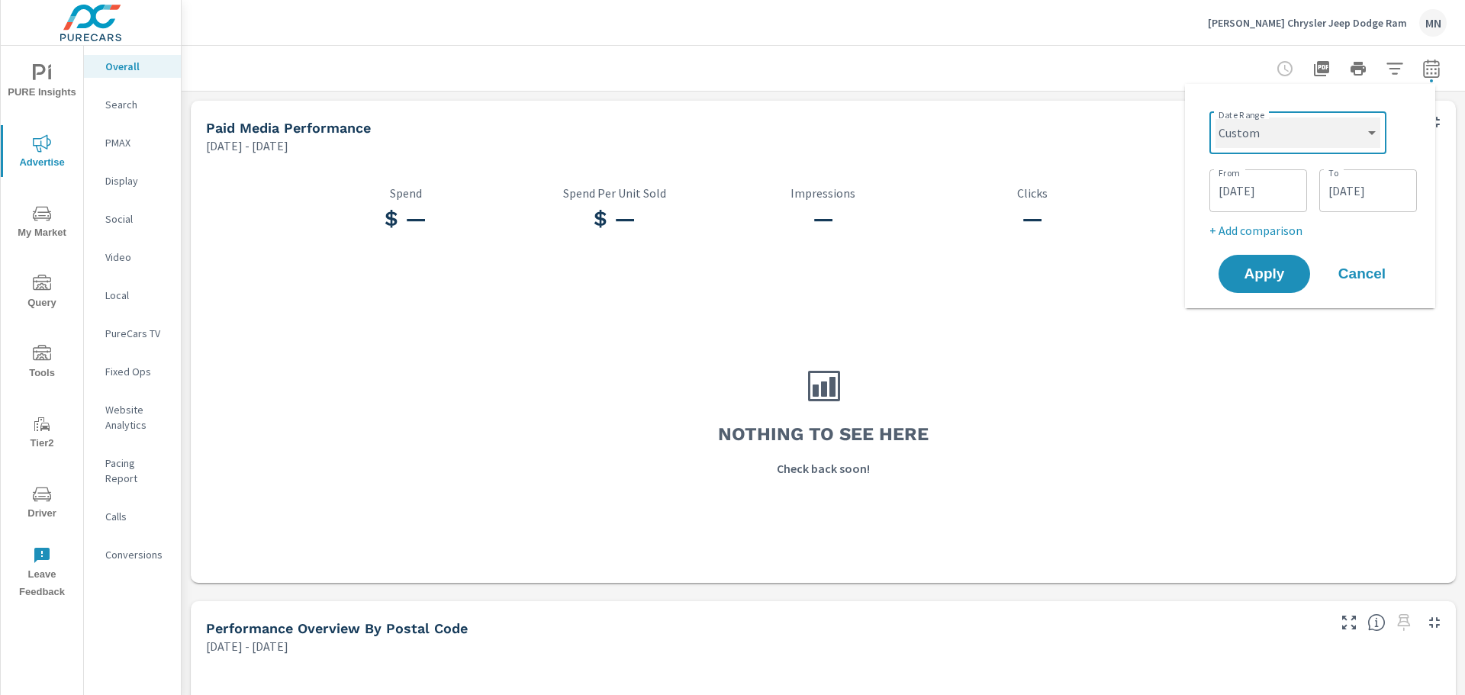
click at [1286, 137] on select "Custom Yesterday Last week Last 7 days Last 14 days Last 30 days Last 45 days L…" at bounding box center [1297, 132] width 165 height 31
click at [1215, 117] on select "Custom Yesterday Last week Last 7 days Last 14 days Last 30 days Last 45 days L…" at bounding box center [1297, 132] width 165 height 31
click at [1241, 206] on div "02/01/2025 From" at bounding box center [1258, 190] width 98 height 43
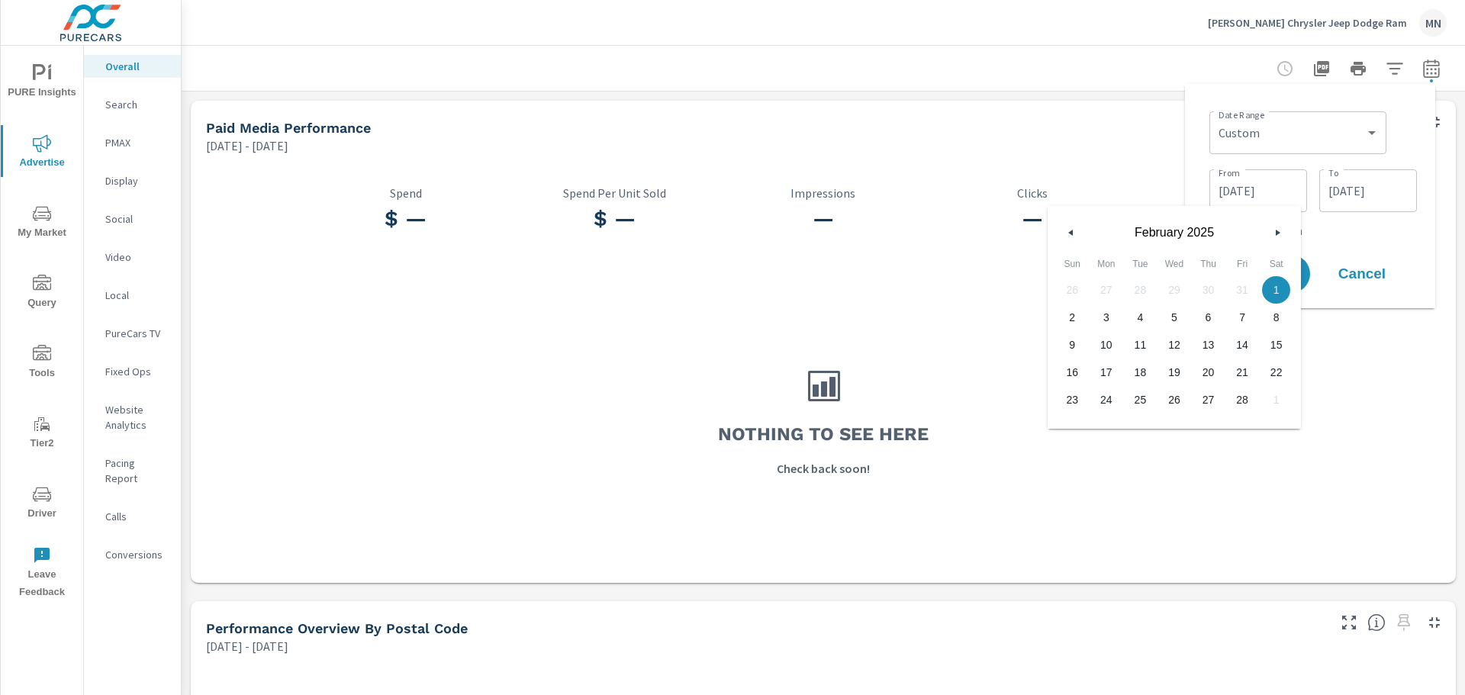
click at [1269, 235] on button "button" at bounding box center [1277, 233] width 18 height 18
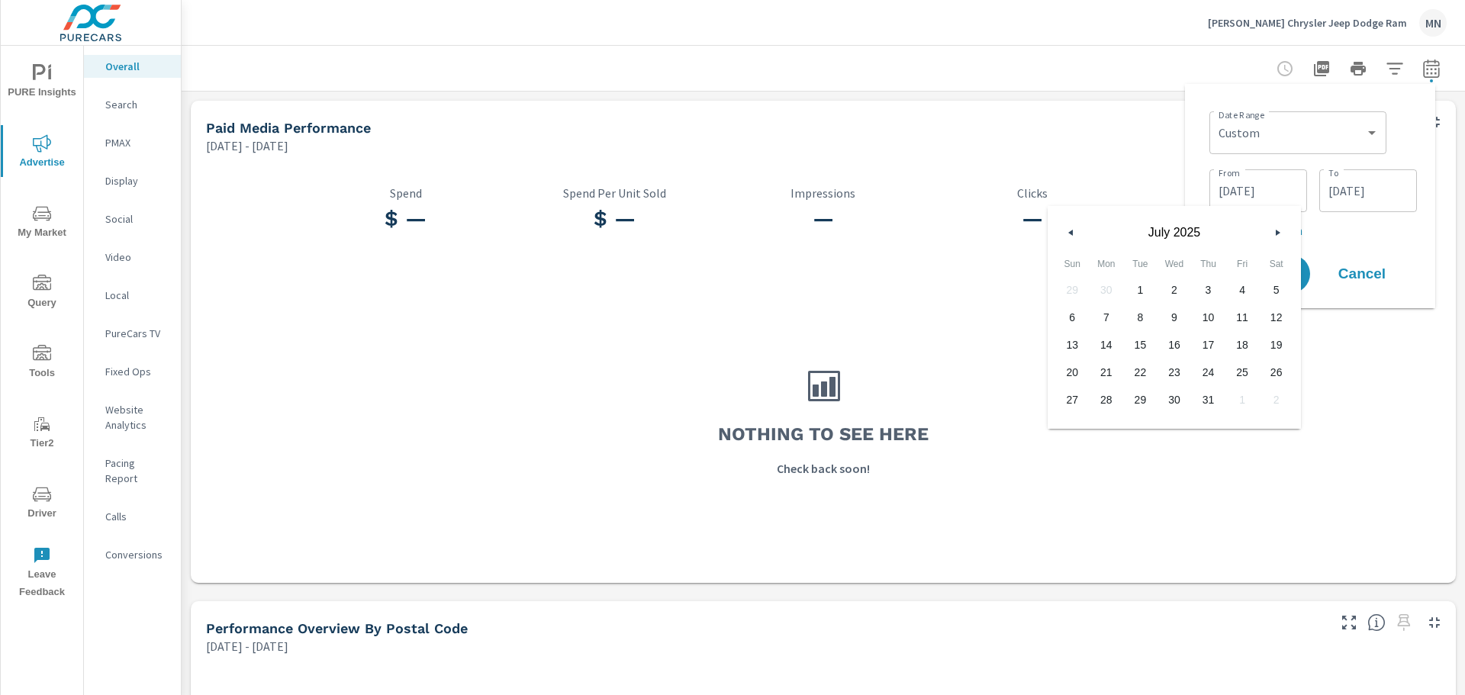
click at [1269, 235] on button "button" at bounding box center [1277, 233] width 18 height 18
click at [1273, 231] on button "button" at bounding box center [1277, 233] width 18 height 18
click at [1276, 230] on icon "button" at bounding box center [1279, 233] width 8 height 6
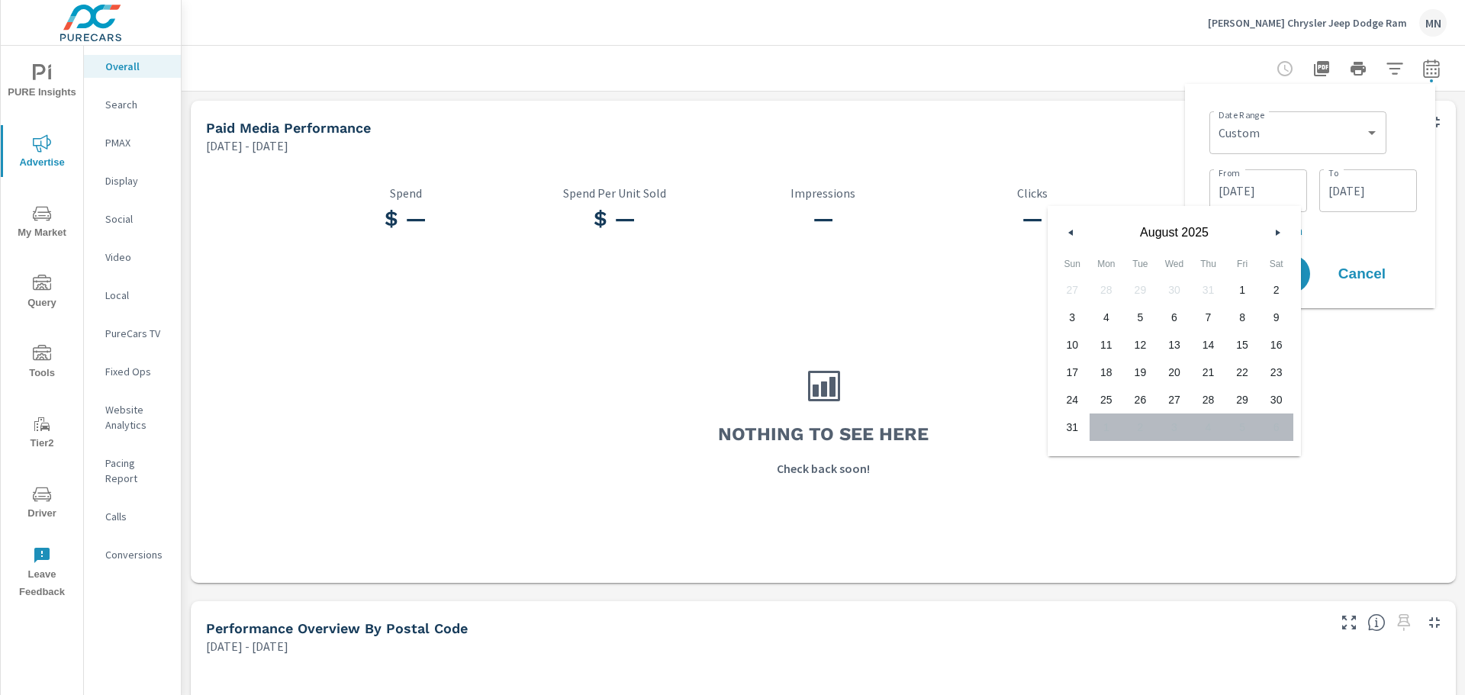
click at [1276, 230] on icon "button" at bounding box center [1279, 233] width 8 height 6
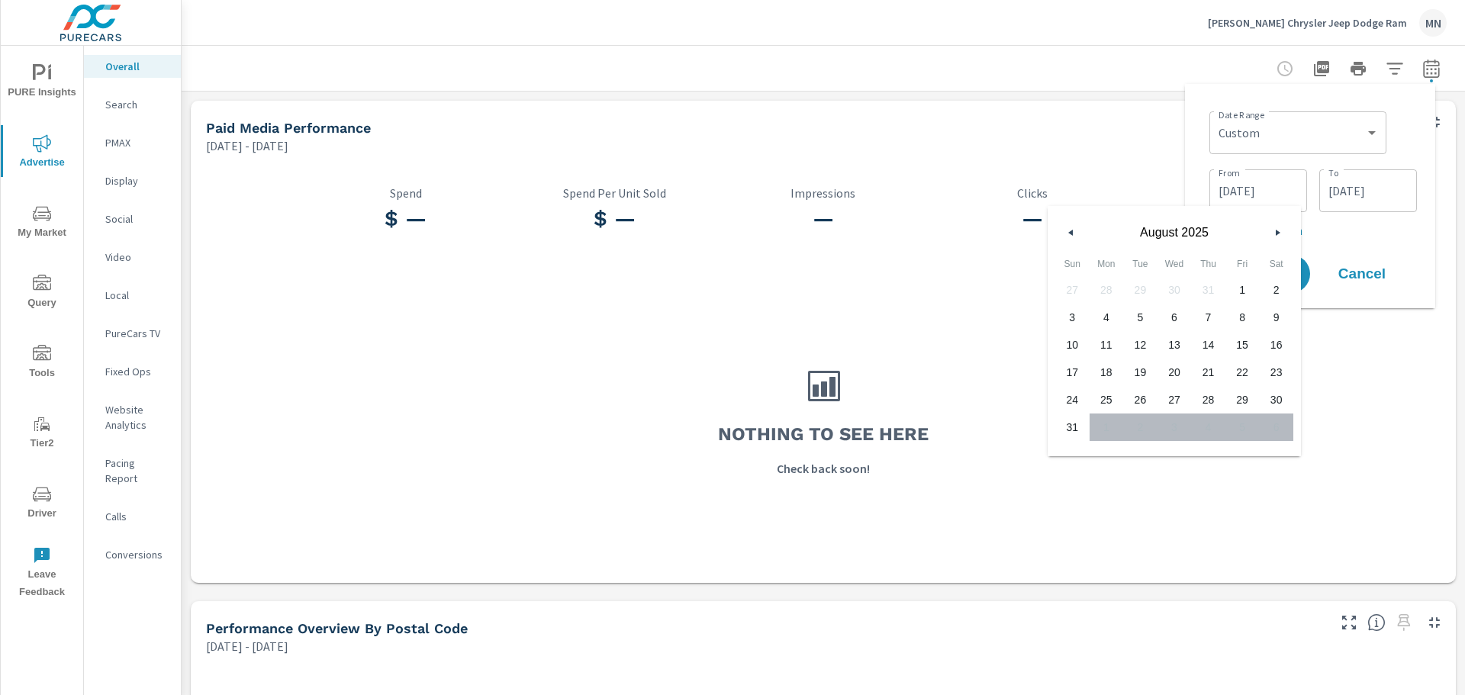
click at [1276, 230] on icon "button" at bounding box center [1279, 233] width 8 height 6
click at [1329, 199] on input "08/31/2025" at bounding box center [1367, 190] width 85 height 31
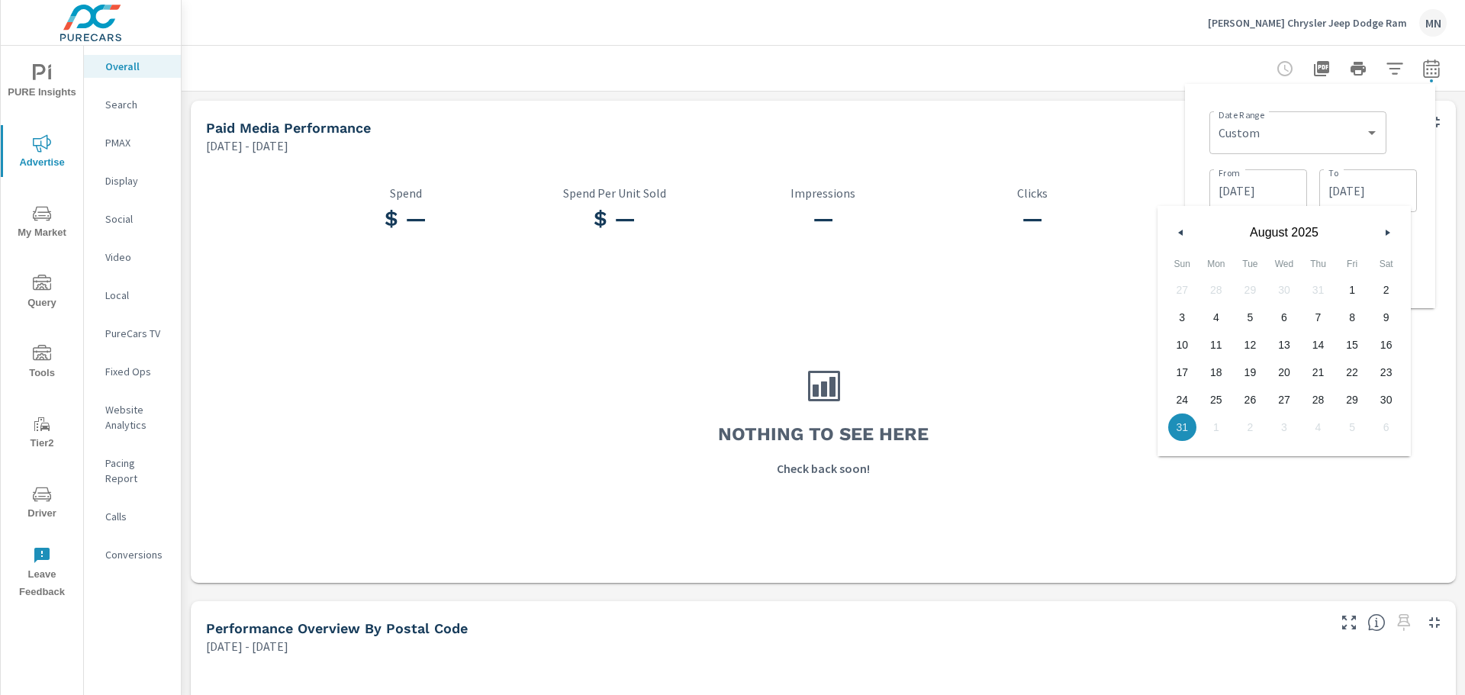
click at [1385, 233] on icon "button" at bounding box center [1389, 233] width 8 height 6
click at [1255, 394] on span "30" at bounding box center [1250, 400] width 34 height 20
type input "09/30/2025"
click at [1269, 195] on input "02/01/2025" at bounding box center [1257, 190] width 85 height 31
click at [1271, 234] on button "button" at bounding box center [1277, 233] width 18 height 18
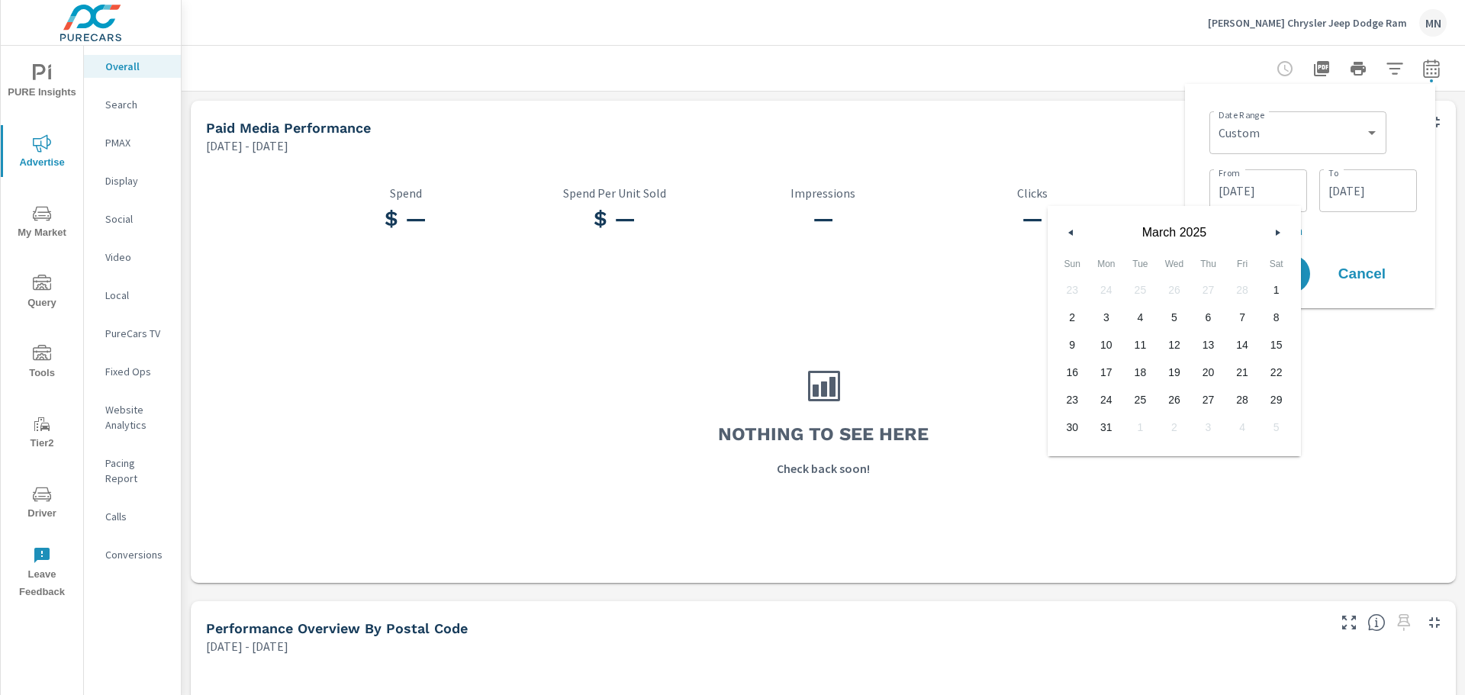
click at [1272, 234] on button "button" at bounding box center [1277, 233] width 18 height 18
click at [1275, 234] on icon "button" at bounding box center [1279, 233] width 8 height 6
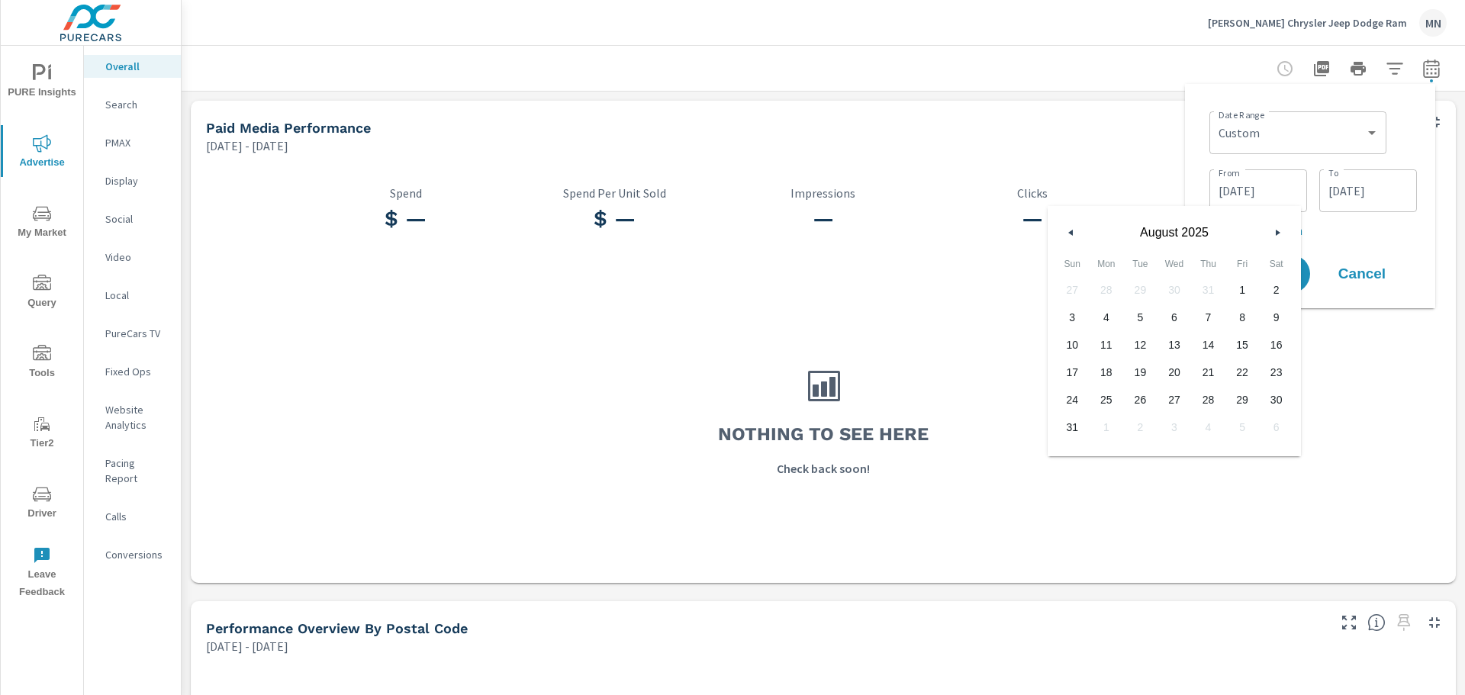
click at [1275, 234] on icon "button" at bounding box center [1279, 233] width 8 height 6
click at [1100, 289] on span "1" at bounding box center [1106, 290] width 34 height 20
type input "09/01/2025"
click at [1356, 232] on p "+ Add comparison" at bounding box center [1312, 230] width 207 height 18
select select "Previous period"
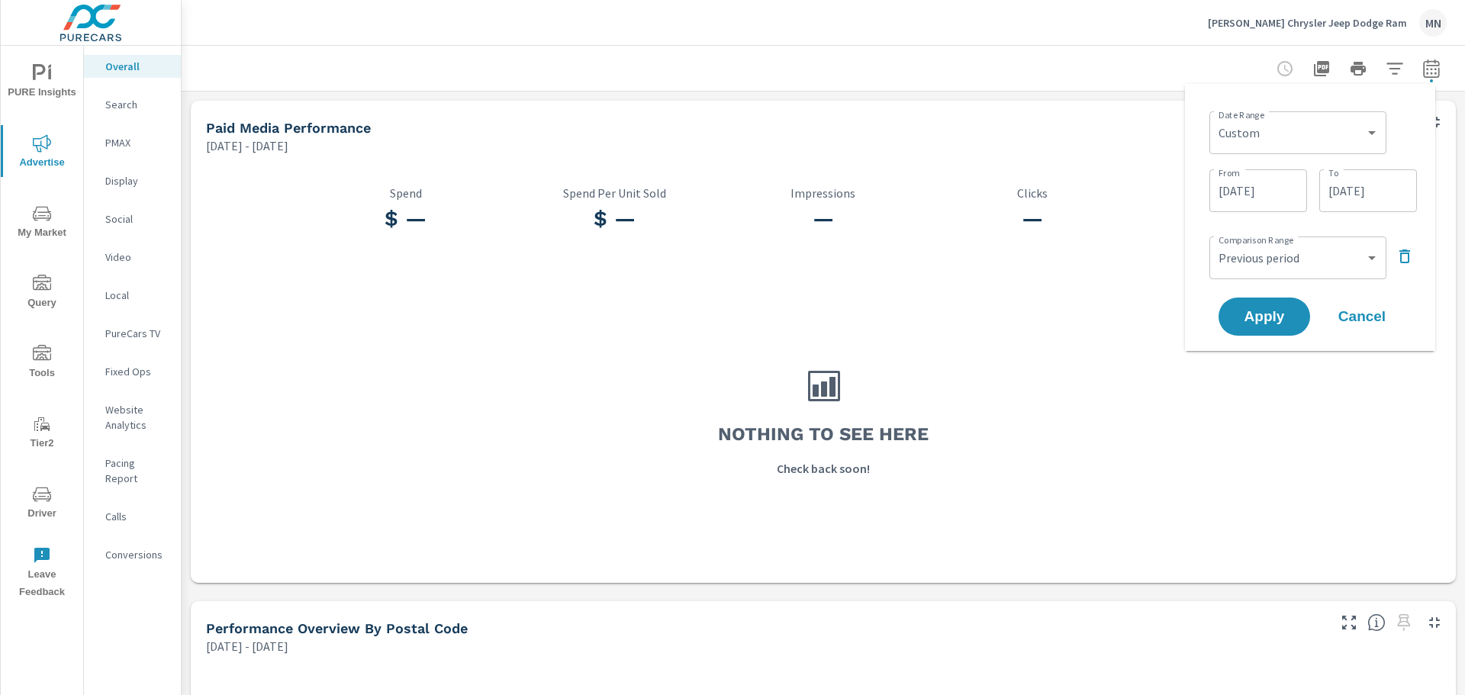
click at [1406, 259] on icon "button" at bounding box center [1404, 256] width 18 height 18
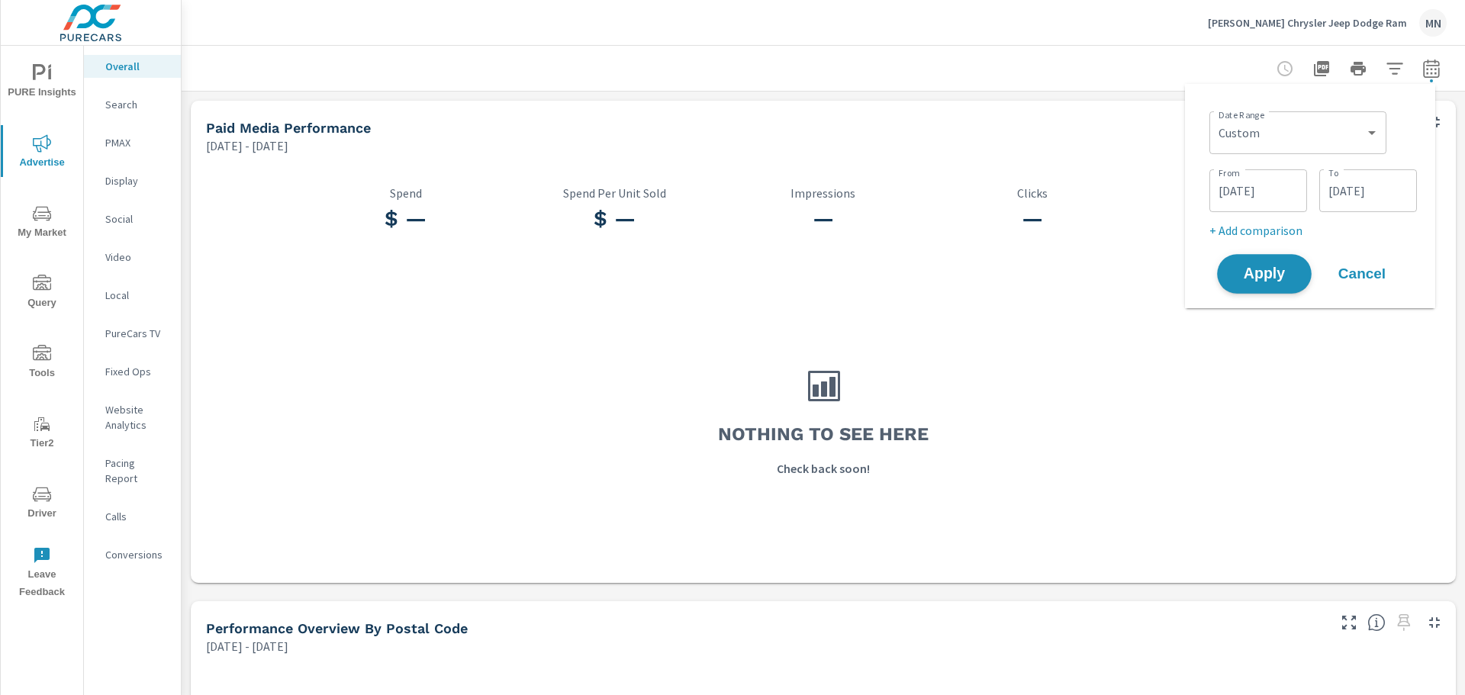
click at [1281, 281] on span "Apply" at bounding box center [1264, 274] width 63 height 14
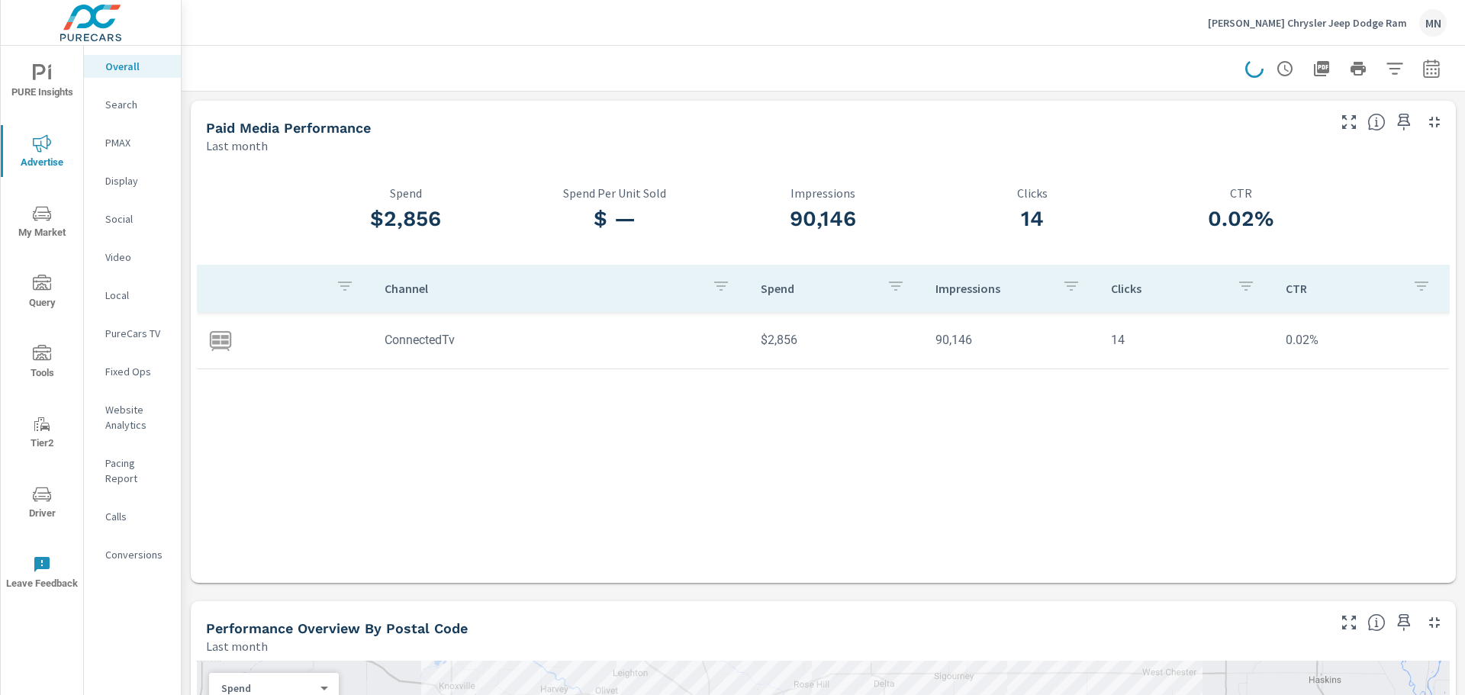
click at [124, 336] on p "PureCars TV" at bounding box center [136, 333] width 63 height 15
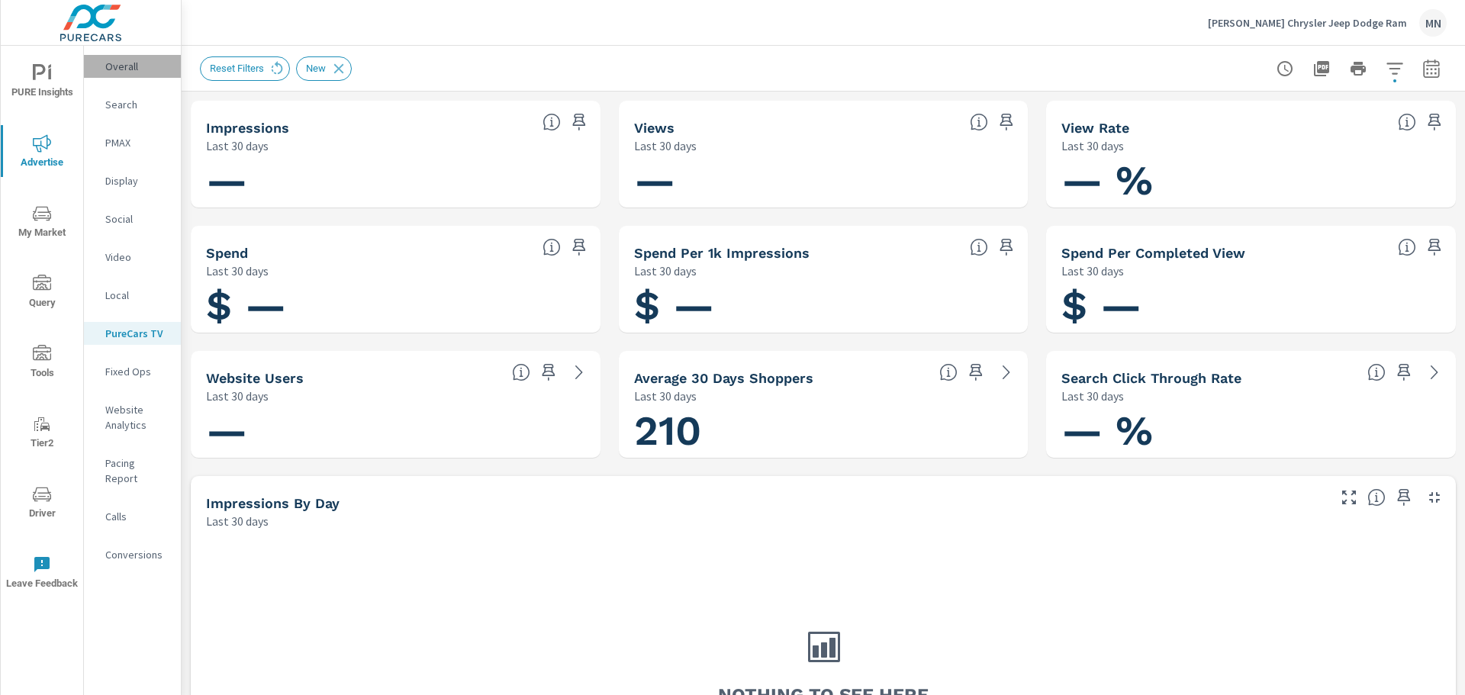
click at [121, 71] on p "Overall" at bounding box center [136, 66] width 63 height 15
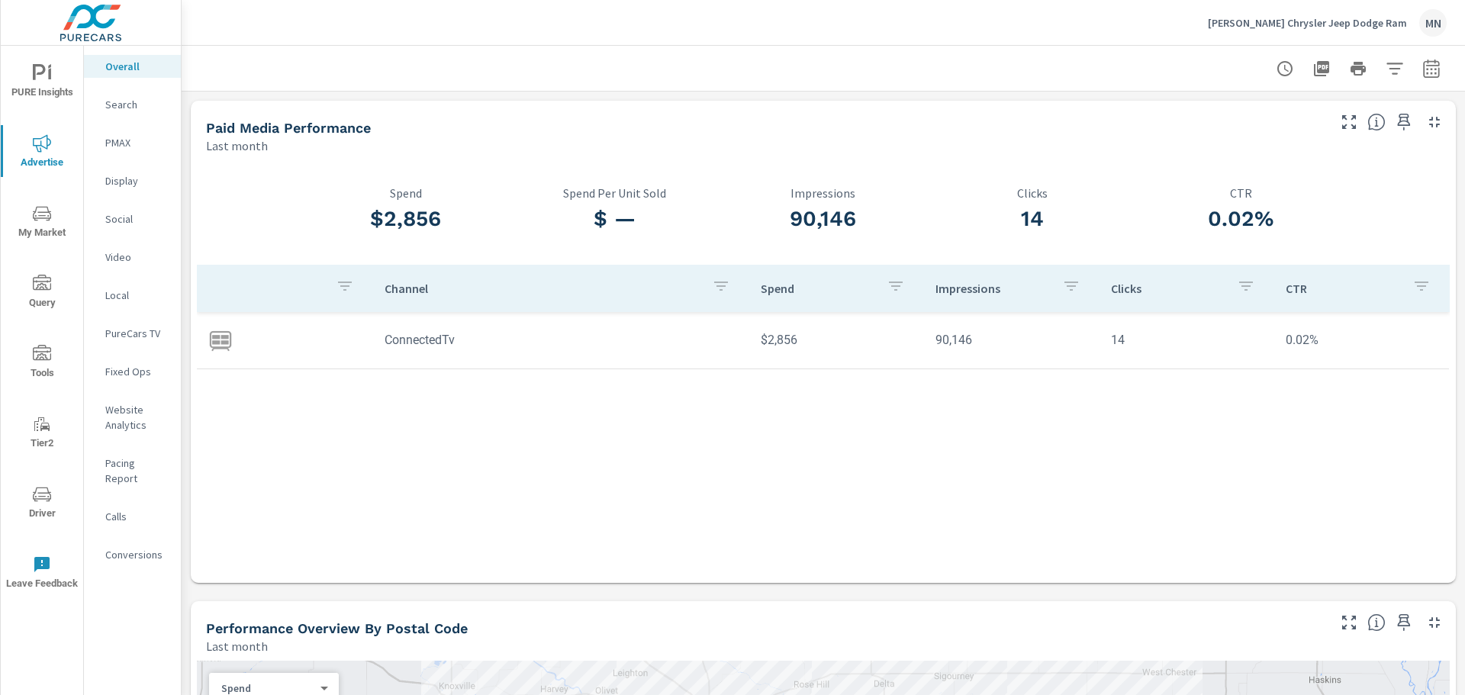
click at [125, 246] on div "Video" at bounding box center [132, 257] width 97 height 23
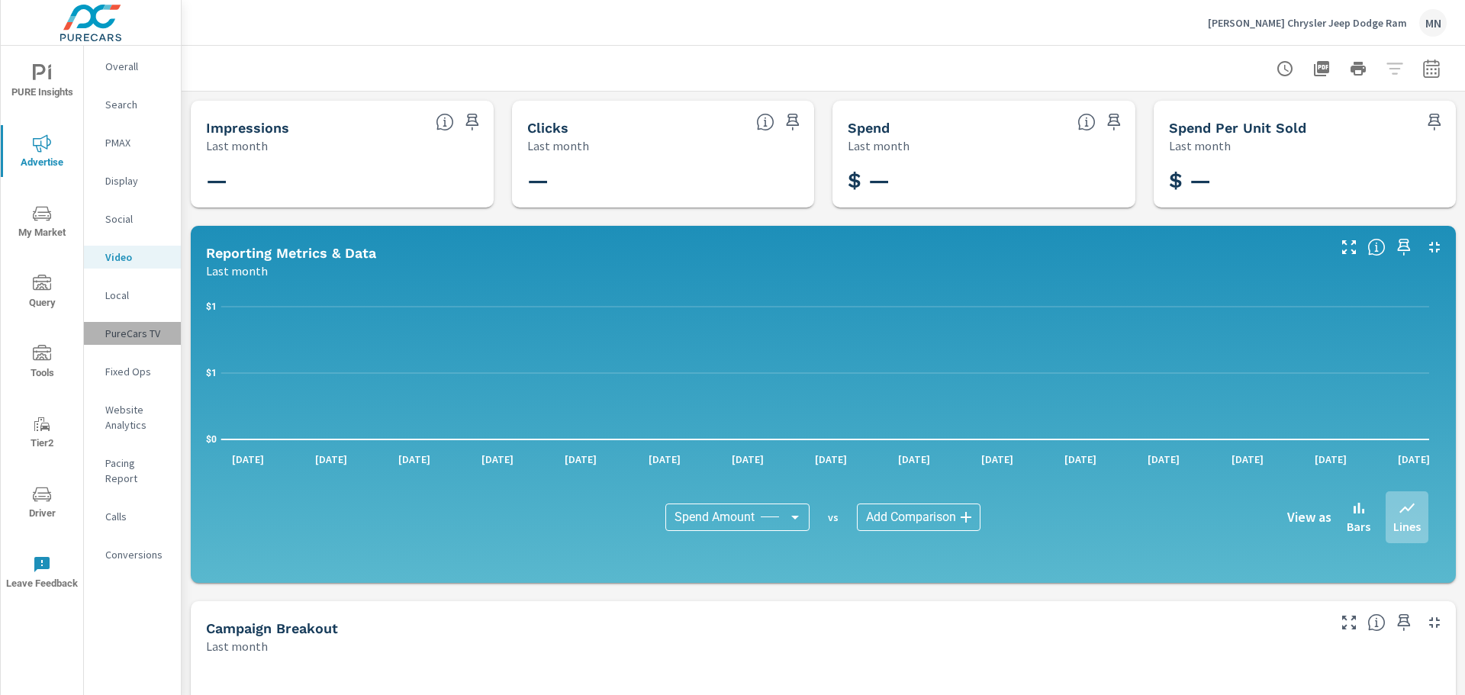
click at [142, 335] on p "PureCars TV" at bounding box center [136, 333] width 63 height 15
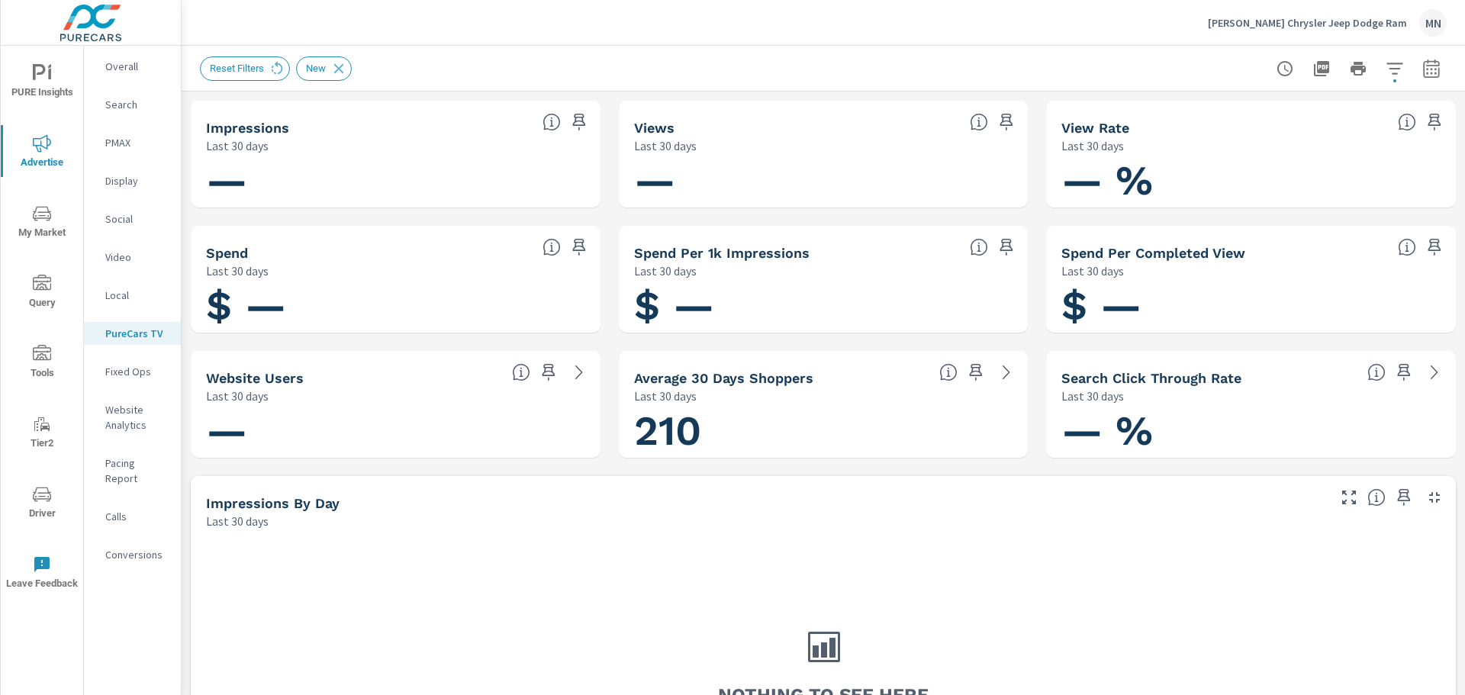
click at [1304, 19] on p "Vaughn Chrysler Jeep Dodge Ram" at bounding box center [1307, 23] width 199 height 14
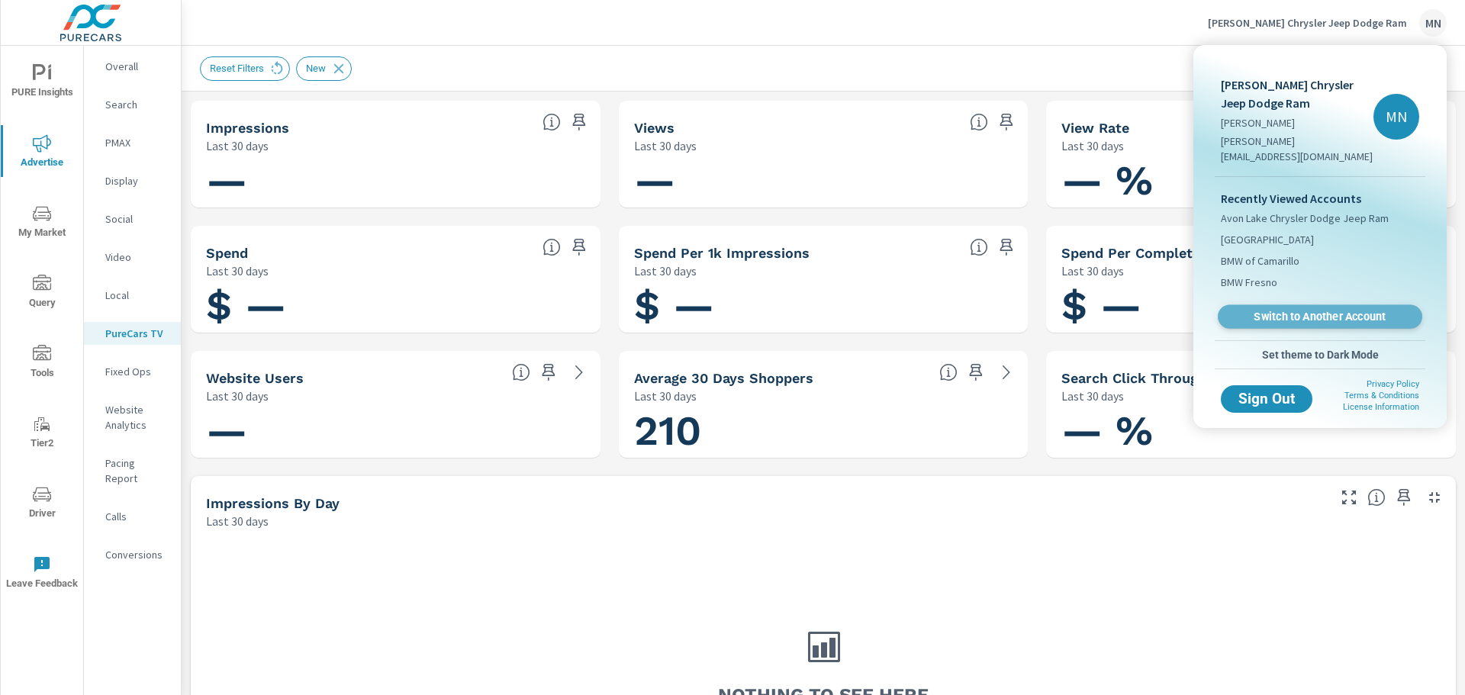
click at [1291, 310] on span "Switch to Another Account" at bounding box center [1319, 317] width 187 height 14
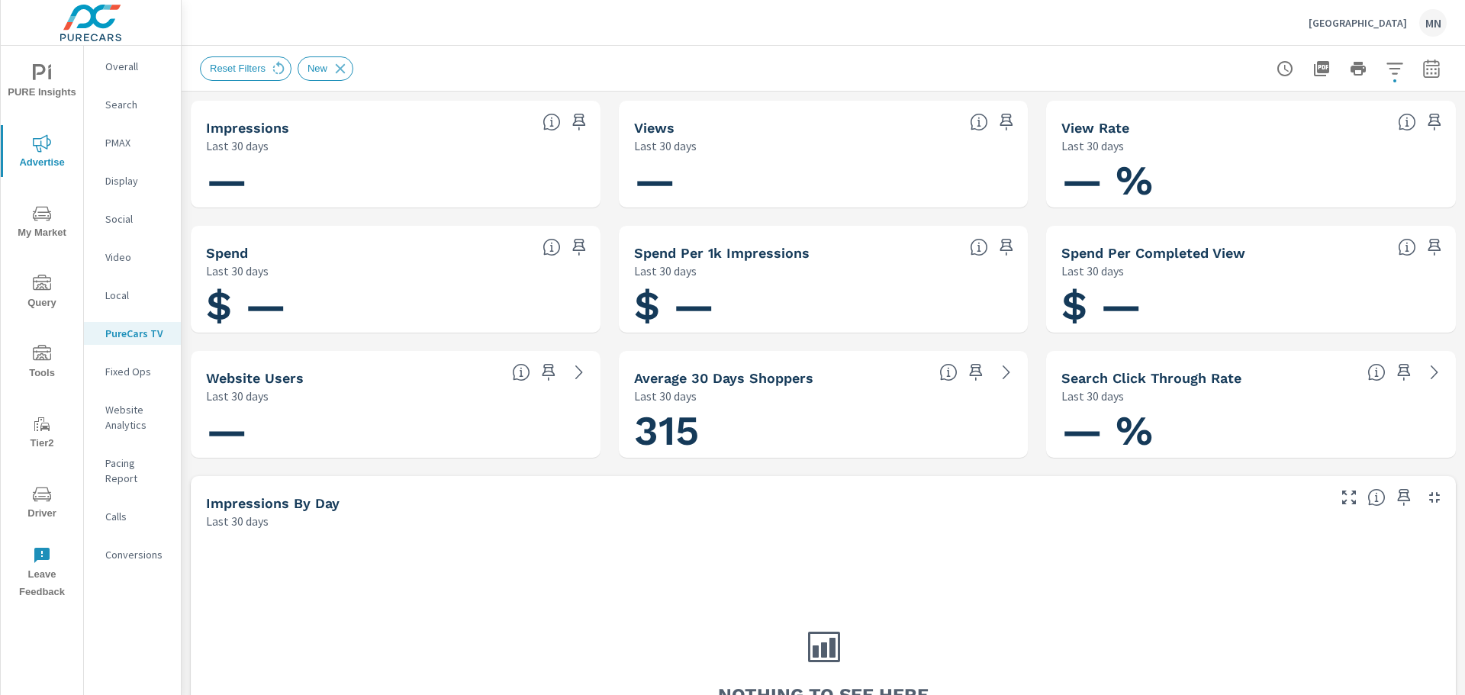
click at [125, 71] on p "Overall" at bounding box center [136, 66] width 63 height 15
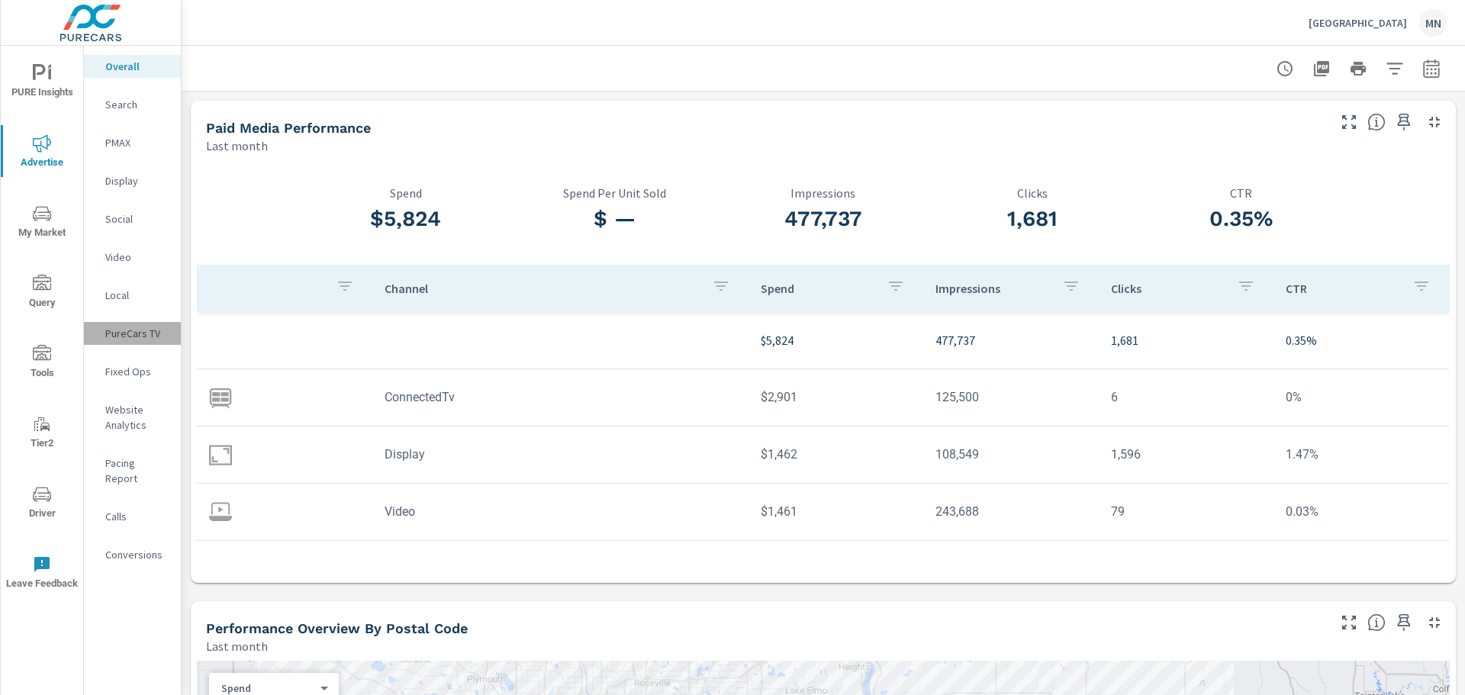
click at [144, 335] on p "PureCars TV" at bounding box center [136, 333] width 63 height 15
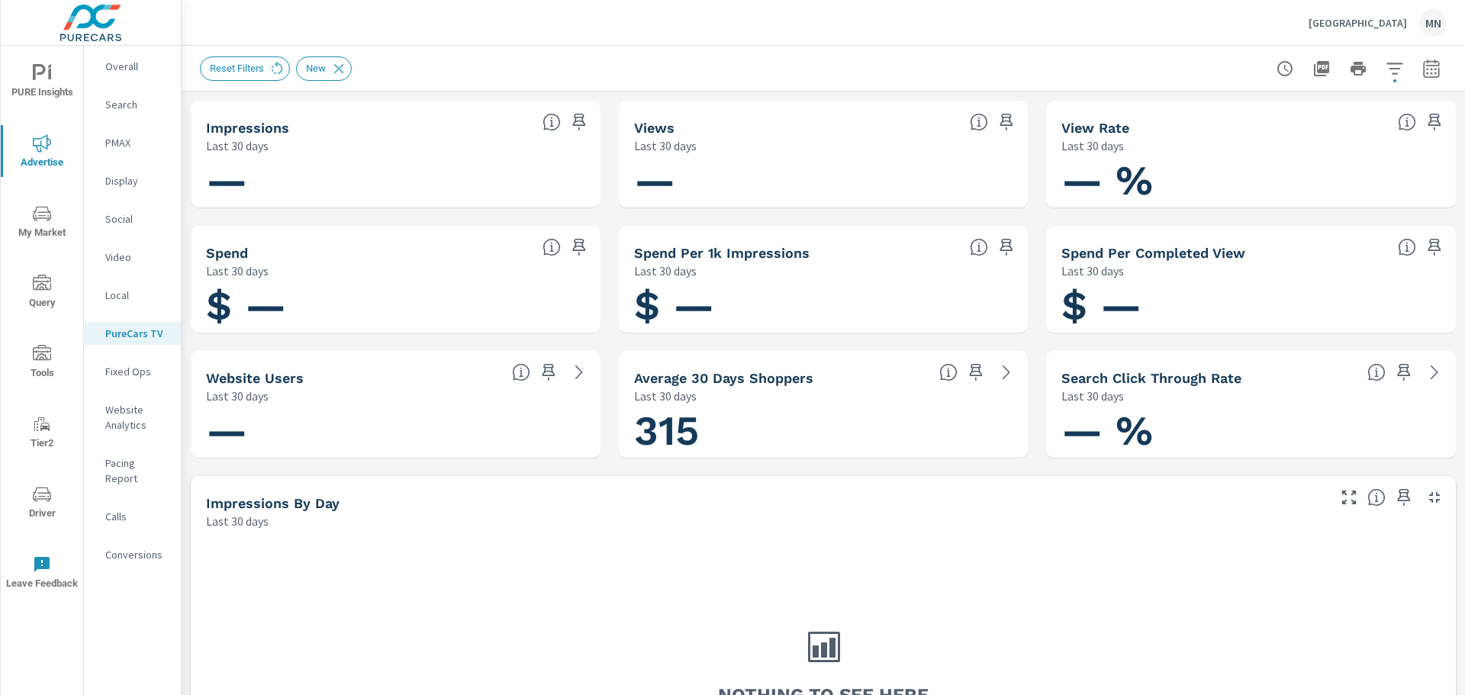
click at [141, 64] on p "Overall" at bounding box center [136, 66] width 63 height 15
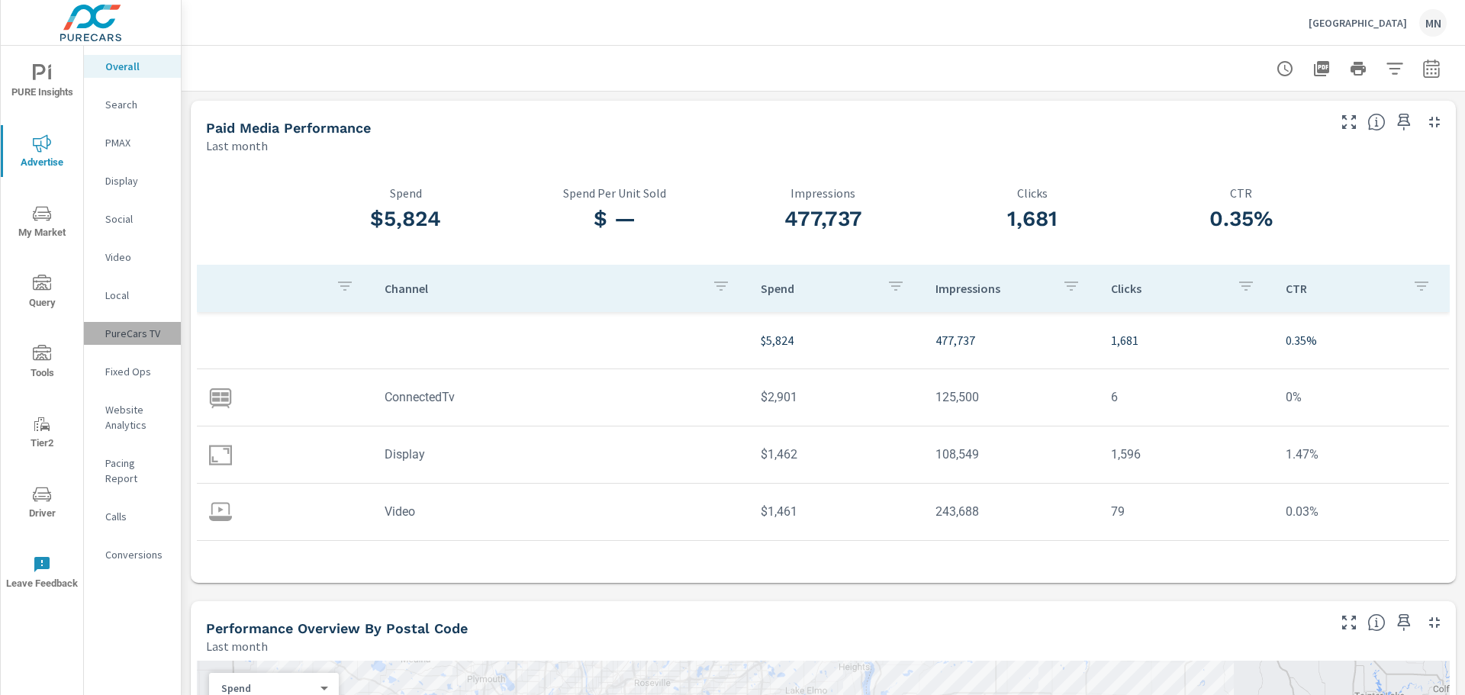
click at [130, 339] on p "PureCars TV" at bounding box center [136, 333] width 63 height 15
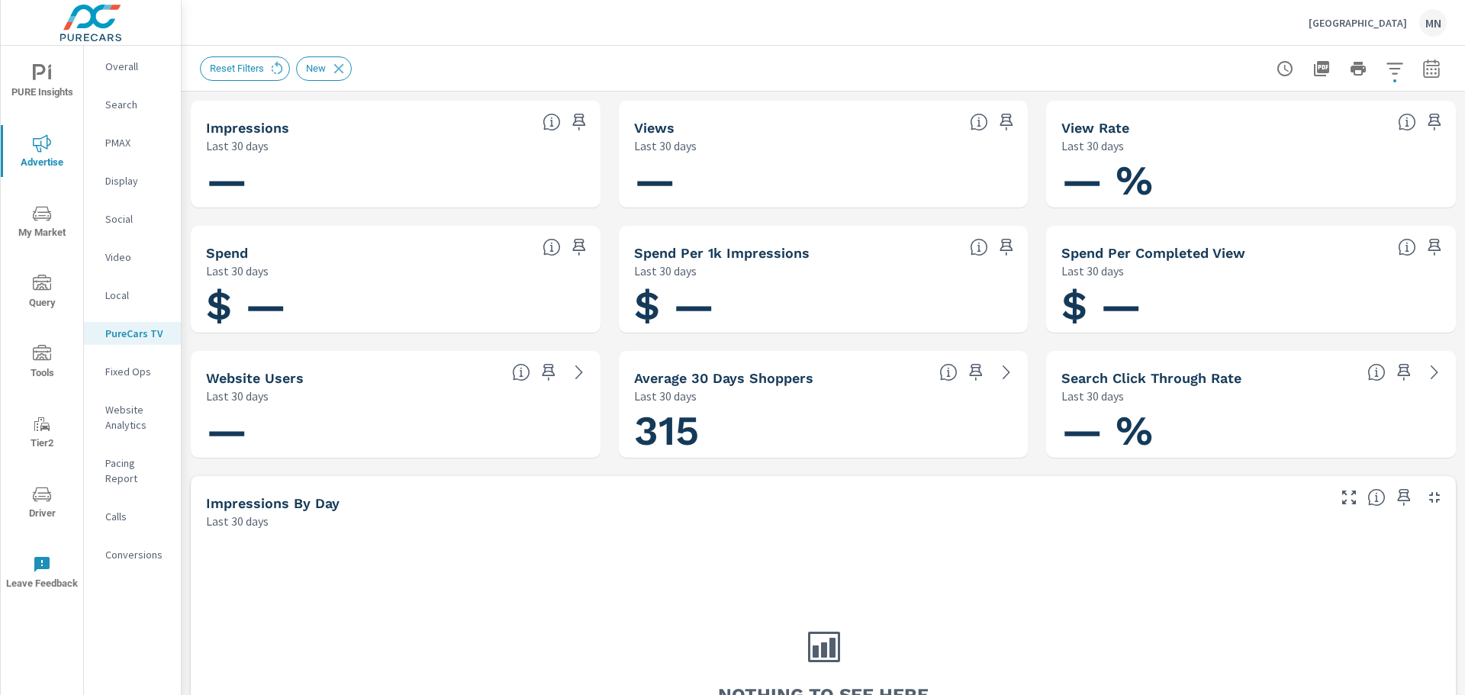
click at [128, 69] on p "Overall" at bounding box center [136, 66] width 63 height 15
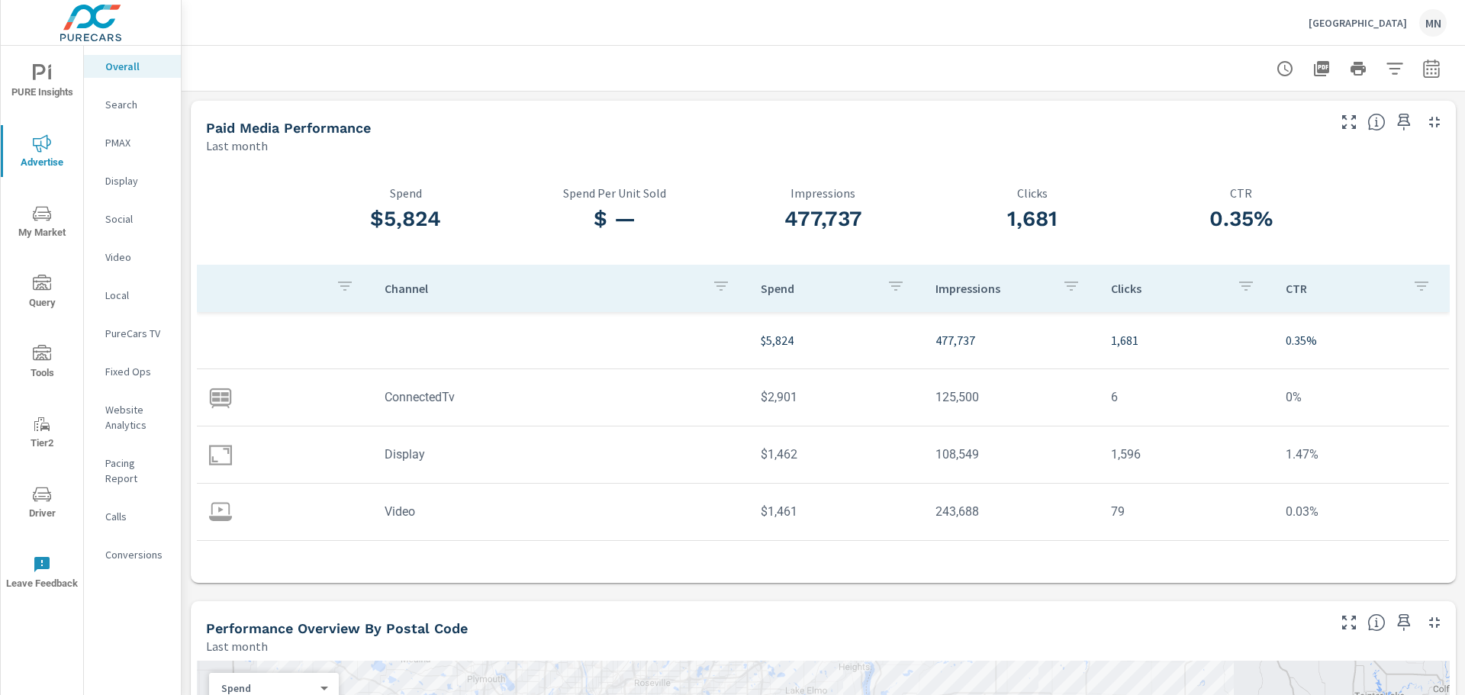
click at [134, 336] on p "PureCars TV" at bounding box center [136, 333] width 63 height 15
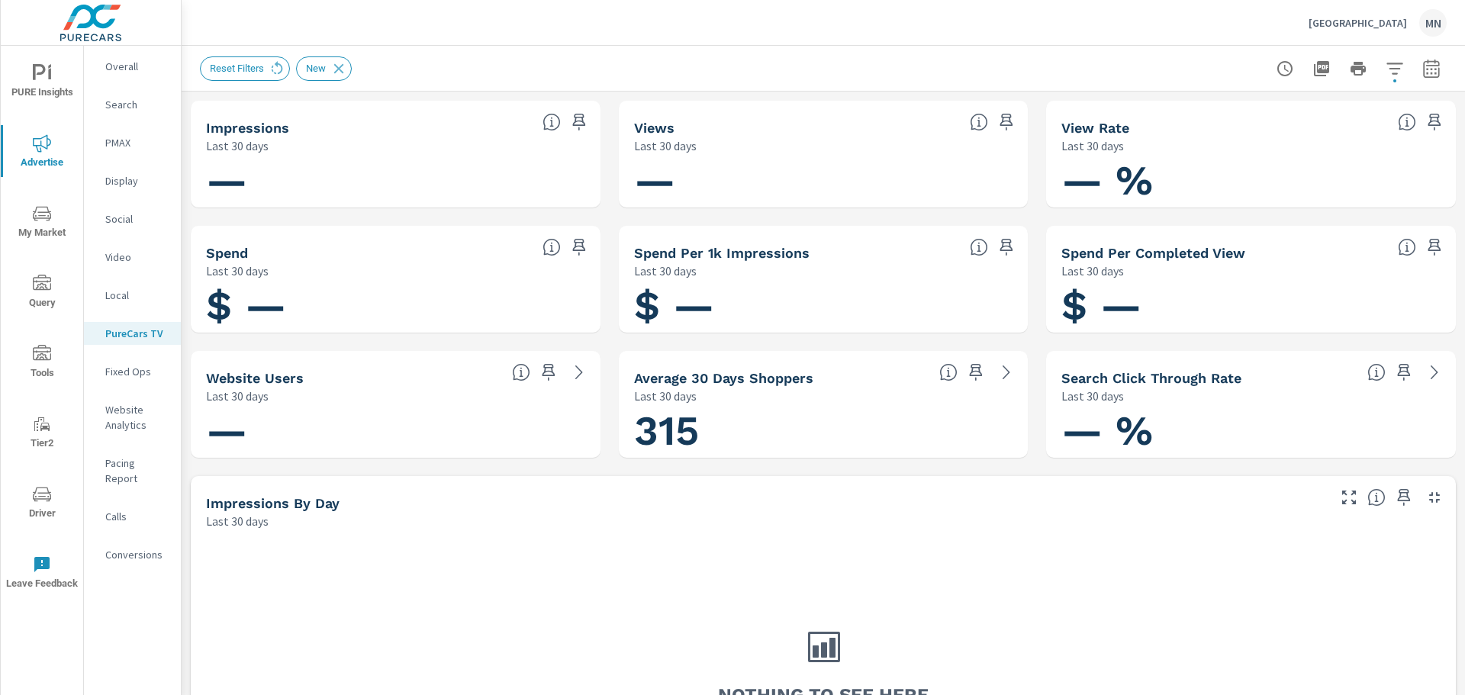
click at [111, 266] on div "Video" at bounding box center [132, 257] width 97 height 23
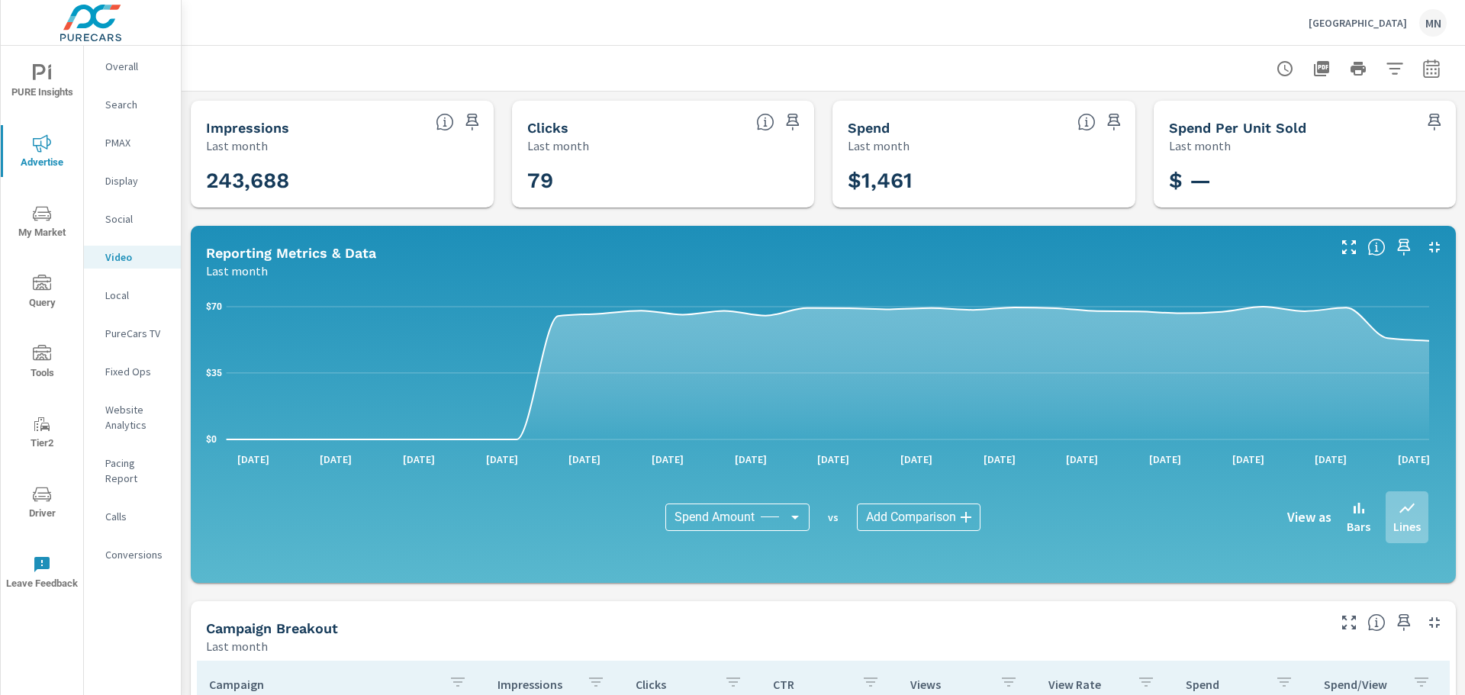
click at [1429, 244] on icon "button" at bounding box center [1434, 247] width 11 height 11
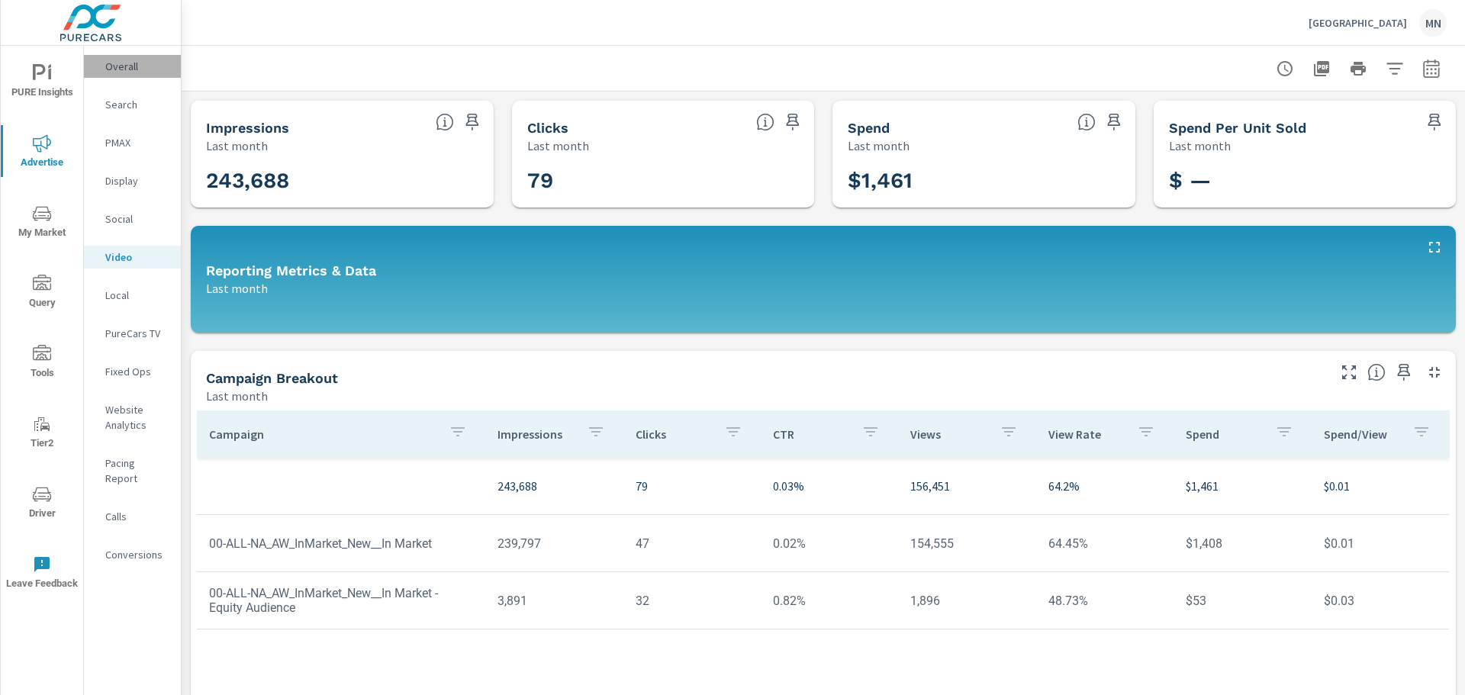
click at [108, 66] on p "Overall" at bounding box center [136, 66] width 63 height 15
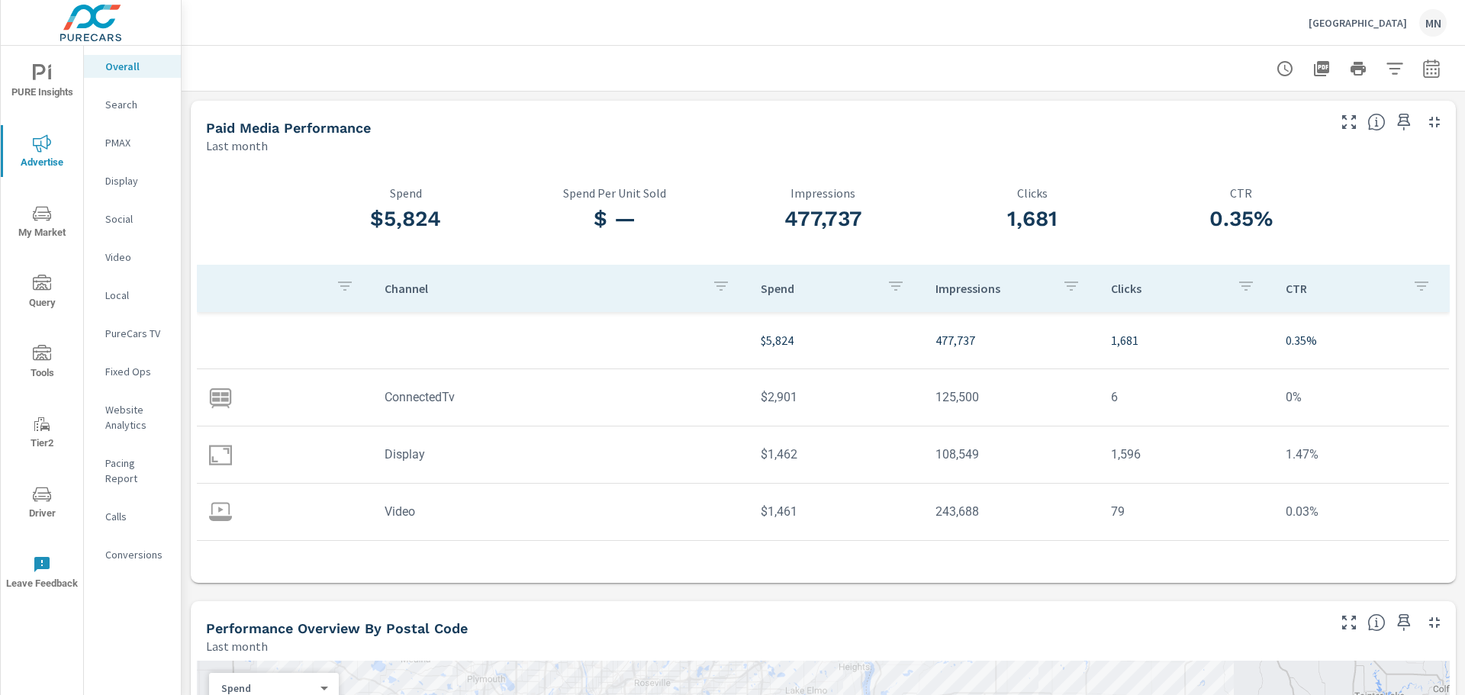
click at [130, 327] on p "PureCars TV" at bounding box center [136, 333] width 63 height 15
